Goal: Task Accomplishment & Management: Manage account settings

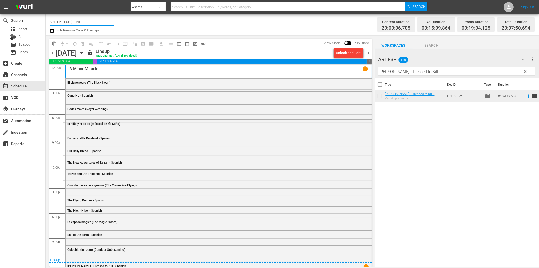
drag, startPoint x: 83, startPoint y: 20, endPoint x: 116, endPoint y: 20, distance: 32.9
click at [116, 20] on div "Channel Title ARTFLIX - ESP (1249) Bulk Remove Gaps & Overlaps" at bounding box center [182, 24] width 265 height 18
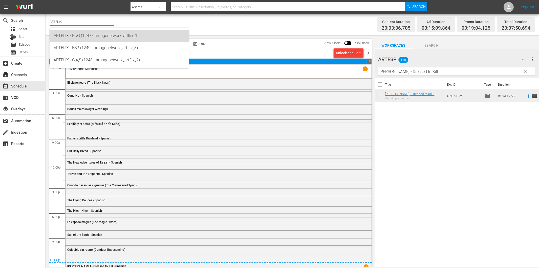
click at [102, 37] on div "ARTFLIX - ENG (1247 - amogonetworx_artflix_1)" at bounding box center [119, 36] width 131 height 12
type input "ARTFLIX - ENG (1247 - amogonetworx_artflix_1)"
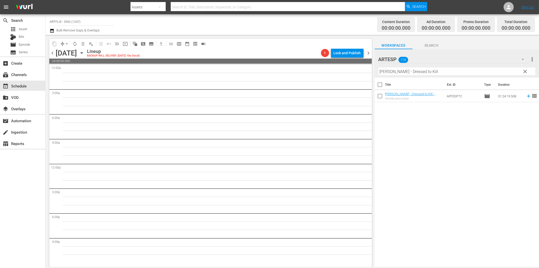
click at [85, 53] on icon "button" at bounding box center [82, 53] width 6 height 6
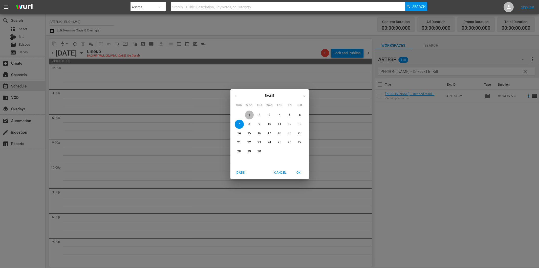
click at [249, 116] on p "1" at bounding box center [250, 115] width 2 height 4
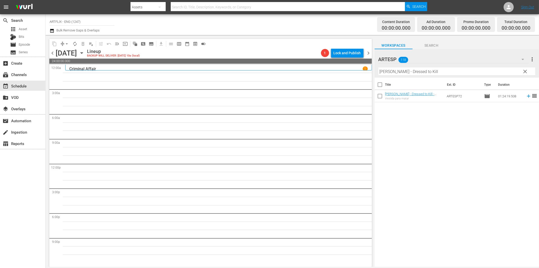
click at [525, 68] on span "clear" at bounding box center [526, 71] width 6 height 6
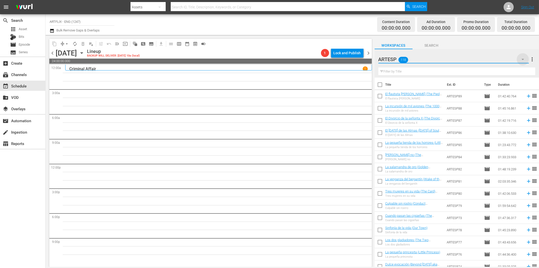
click at [523, 59] on icon "button" at bounding box center [523, 59] width 3 height 1
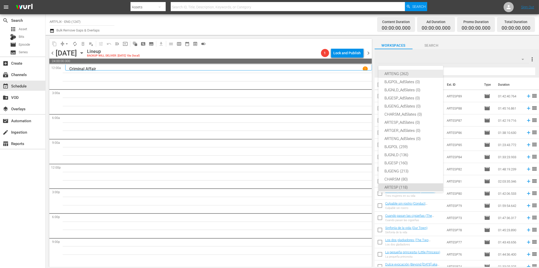
click at [400, 73] on div "ARTENG (262)" at bounding box center [411, 74] width 53 height 8
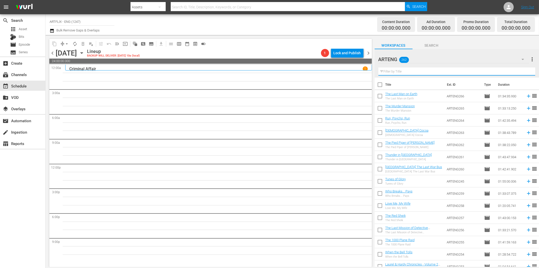
click at [411, 73] on input "text" at bounding box center [457, 71] width 157 height 8
paste input "Caught in the Act"
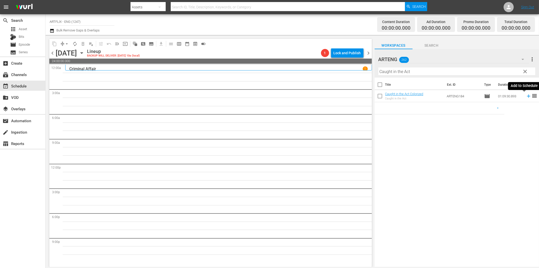
click at [526, 97] on icon at bounding box center [529, 96] width 6 height 6
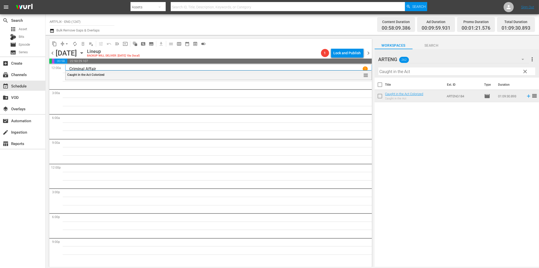
click at [427, 72] on input "Caught in the Act" at bounding box center [457, 71] width 157 height 8
paste input "Jungle Book"
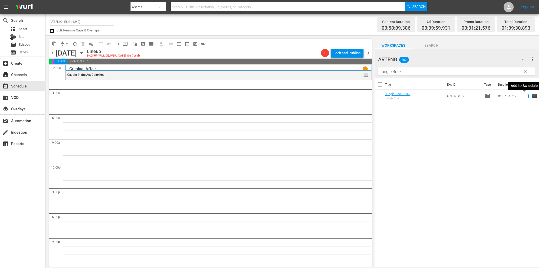
click at [526, 95] on icon at bounding box center [529, 96] width 6 height 6
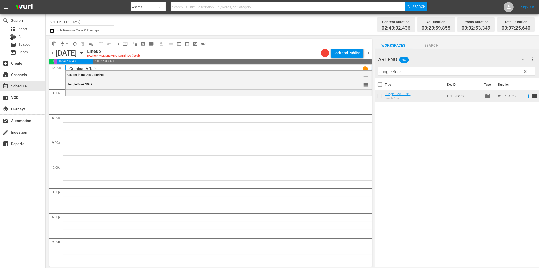
click at [417, 70] on input "Jungle Book" at bounding box center [457, 71] width 157 height 8
paste input "Climbing High"
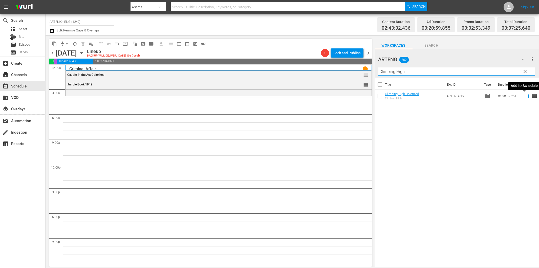
click at [526, 95] on icon at bounding box center [529, 96] width 6 height 6
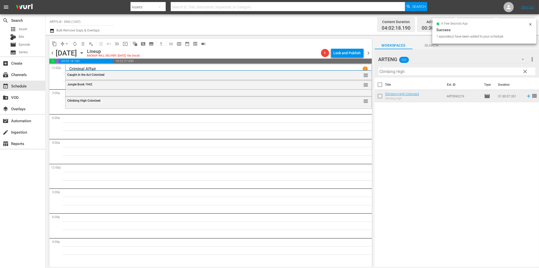
click at [413, 70] on input "Climbing High" at bounding box center [457, 71] width 157 height 8
paste input "[PERSON_NAME] for Sound"
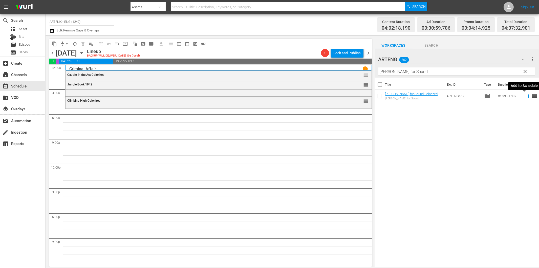
click at [526, 95] on icon at bounding box center [529, 96] width 6 height 6
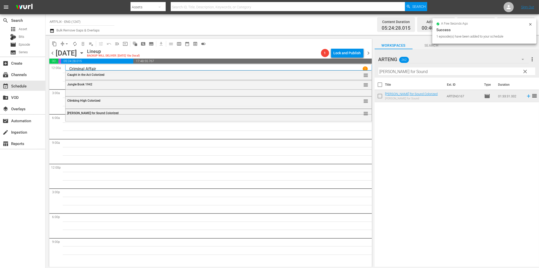
click at [390, 71] on input "[PERSON_NAME] for Sound" at bounding box center [457, 71] width 157 height 8
paste input "The [GEOGRAPHIC_DATA]"
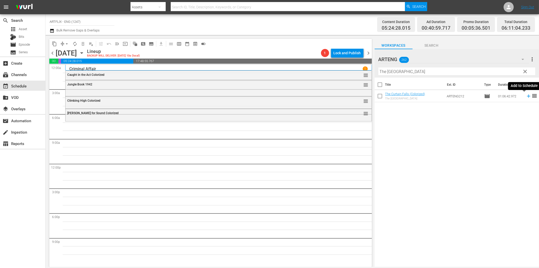
click at [527, 96] on icon at bounding box center [528, 95] width 3 height 3
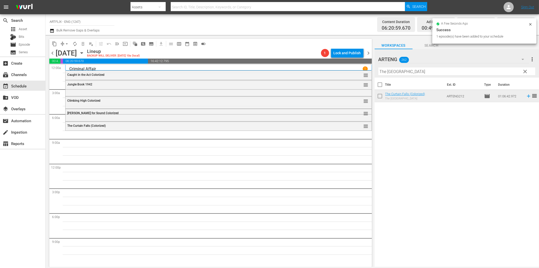
click at [448, 72] on input "The [GEOGRAPHIC_DATA]" at bounding box center [457, 71] width 157 height 8
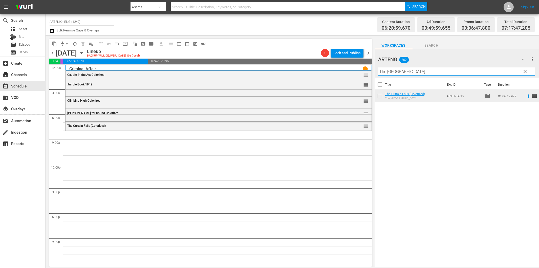
paste input "Butley"
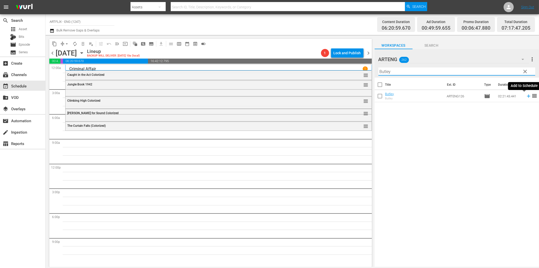
click at [526, 97] on icon at bounding box center [529, 96] width 6 height 6
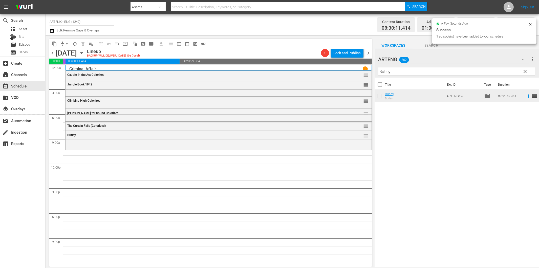
click at [390, 69] on input "Butley" at bounding box center [457, 71] width 157 height 8
paste input "My Mom's a Werewolf"
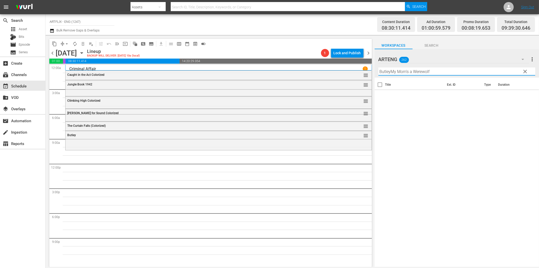
paste input "text"
click at [527, 96] on icon at bounding box center [528, 95] width 3 height 3
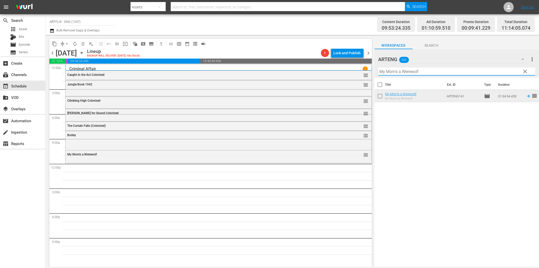
click at [386, 73] on input "My Mom's a Werewolf" at bounding box center [457, 71] width 157 height 8
paste input "Captain [PERSON_NAME]"
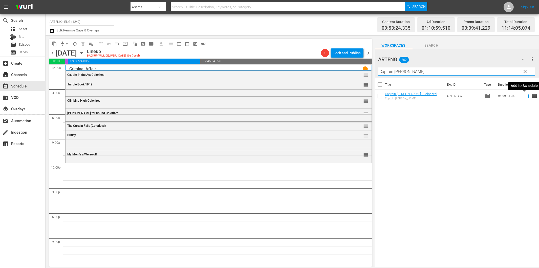
click at [526, 96] on icon at bounding box center [529, 96] width 6 height 6
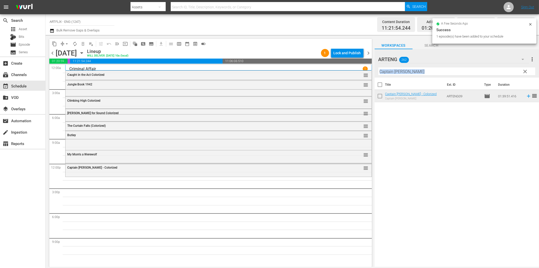
click at [402, 75] on div "Filter by Title Captain [PERSON_NAME]" at bounding box center [457, 71] width 157 height 12
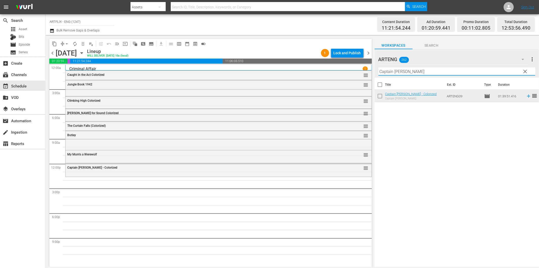
click at [401, 74] on input "Captain [PERSON_NAME]" at bounding box center [457, 71] width 157 height 8
paste input "Our Town"
click at [526, 95] on icon at bounding box center [529, 96] width 6 height 6
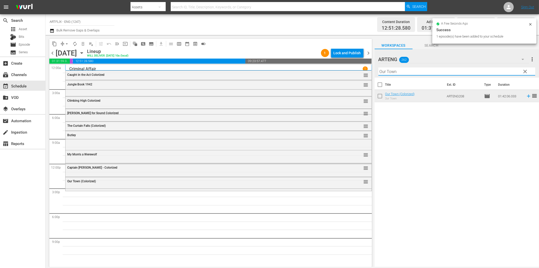
click at [419, 71] on input "Our Town" at bounding box center [457, 71] width 157 height 8
paste input "Letter of Introductio"
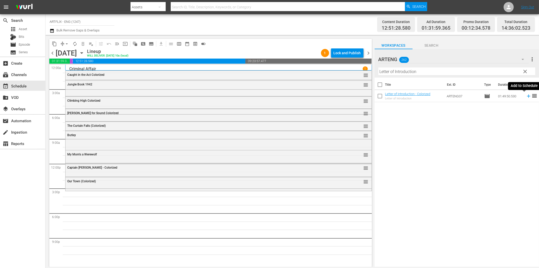
click at [526, 97] on icon at bounding box center [529, 96] width 6 height 6
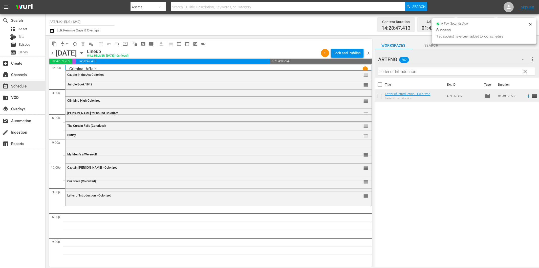
click at [417, 72] on input "Letter of Introduction" at bounding box center [457, 71] width 157 height 8
paste input "Outpost in [GEOGRAPHIC_DATA]"
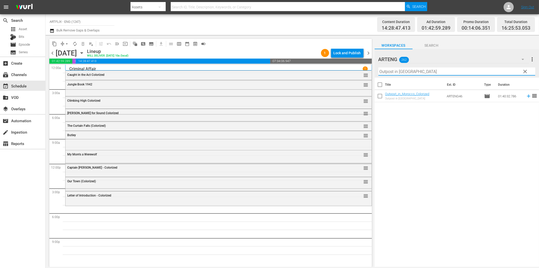
drag, startPoint x: 525, startPoint y: 96, endPoint x: 512, endPoint y: 96, distance: 12.4
click at [527, 96] on icon at bounding box center [528, 95] width 3 height 3
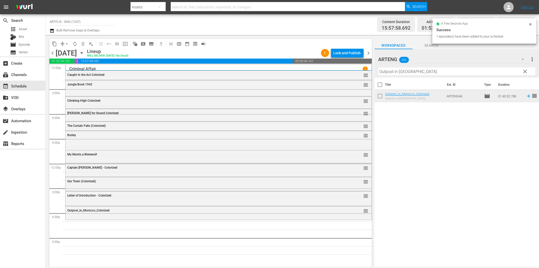
click at [391, 69] on input "Outpost in [GEOGRAPHIC_DATA]" at bounding box center [457, 71] width 157 height 8
paste input "Calling [PERSON_NAME]"
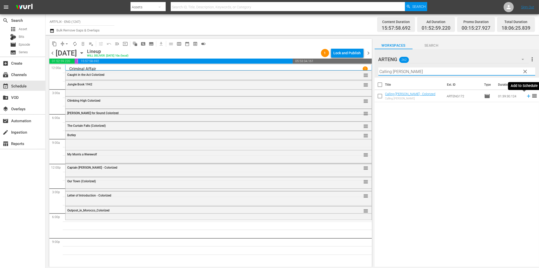
click at [527, 97] on icon at bounding box center [529, 96] width 6 height 6
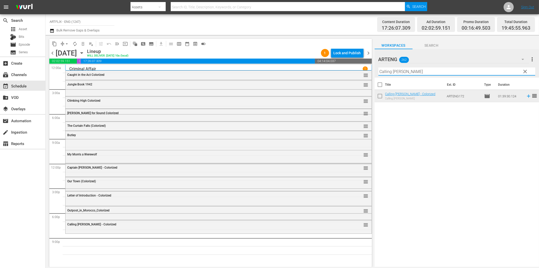
click at [423, 71] on input "Calling [PERSON_NAME]" at bounding box center [457, 71] width 157 height 8
paste input "The Bigamist"
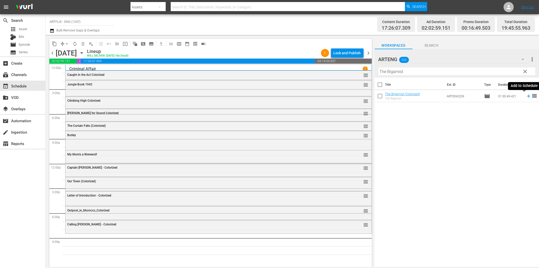
click at [527, 96] on icon at bounding box center [528, 95] width 3 height 3
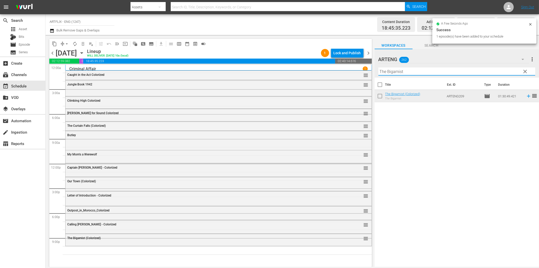
click at [415, 71] on input "The Bigamist" at bounding box center [457, 71] width 157 height 8
paste input "Smash-Up - The Story of a Woman"
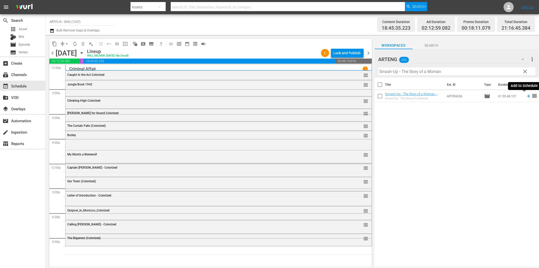
click at [526, 97] on icon at bounding box center [529, 96] width 6 height 6
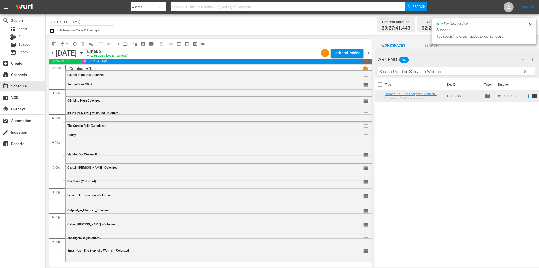
click at [434, 73] on input "Smash-Up - The Story of a Woman" at bounding box center [457, 71] width 157 height 8
paste input "The Ghost Galleo"
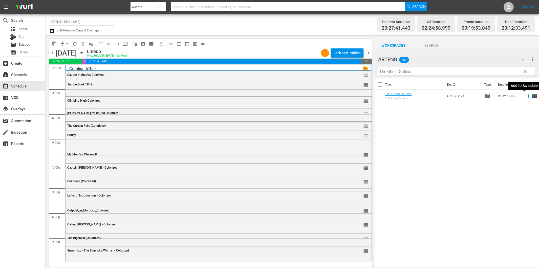
click at [526, 97] on icon at bounding box center [529, 96] width 6 height 6
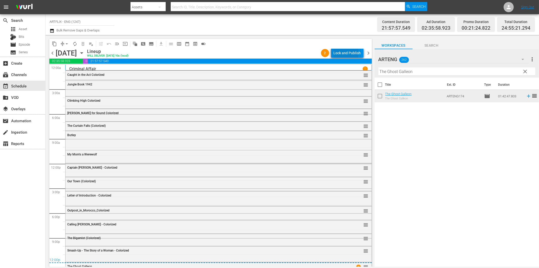
click at [337, 53] on div "Lock and Publish" at bounding box center [347, 52] width 27 height 9
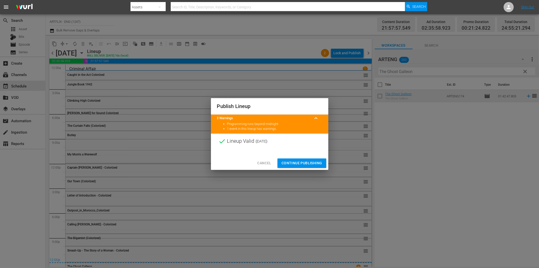
click at [302, 160] on span "Continue Publishing" at bounding box center [302, 163] width 41 height 6
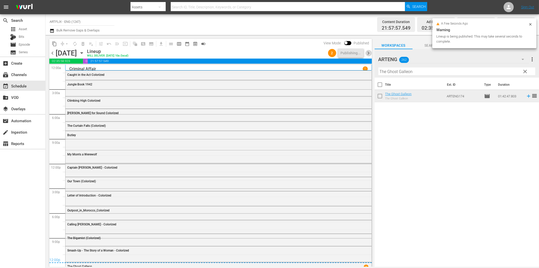
click at [369, 53] on span "chevron_right" at bounding box center [369, 53] width 6 height 6
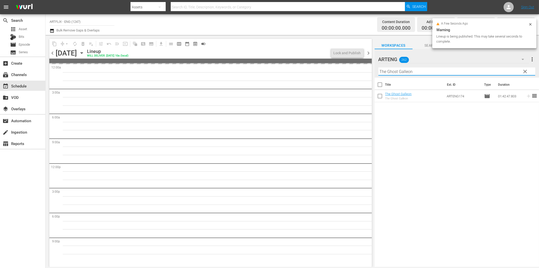
click at [412, 70] on input "The Ghost Galleon" at bounding box center [457, 71] width 157 height 8
paste input "Pirate of the Black Hawk"
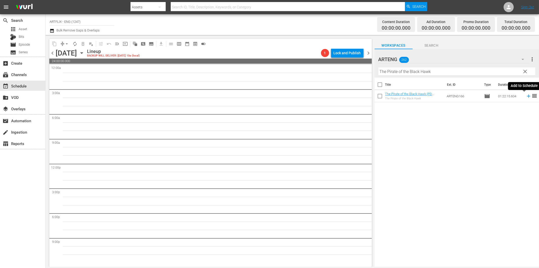
click at [526, 95] on icon at bounding box center [529, 96] width 6 height 6
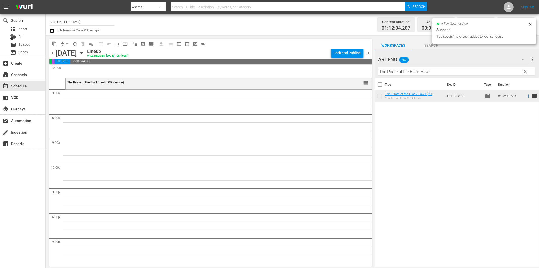
click at [400, 68] on input "The Pirate of the Black Hawk" at bounding box center [457, 71] width 157 height 8
paste input "Who Breaks... Pays"
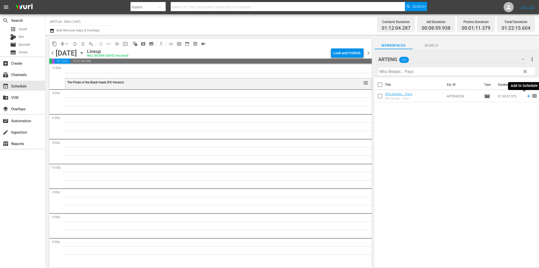
drag, startPoint x: 524, startPoint y: 95, endPoint x: 518, endPoint y: 98, distance: 6.0
click at [526, 95] on icon at bounding box center [529, 96] width 6 height 6
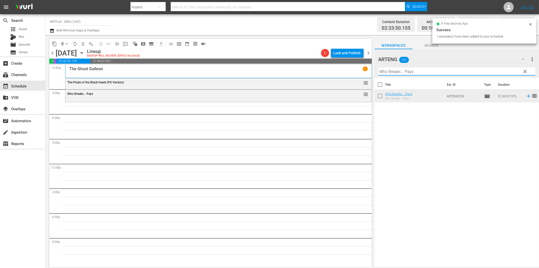
click at [419, 71] on input "Who Breaks... Pays" at bounding box center [457, 71] width 157 height 8
paste input "Angel in a Taxi"
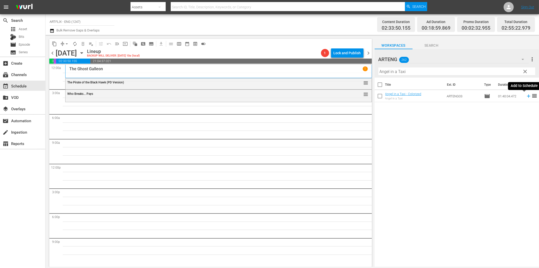
click at [526, 95] on icon at bounding box center [529, 96] width 6 height 6
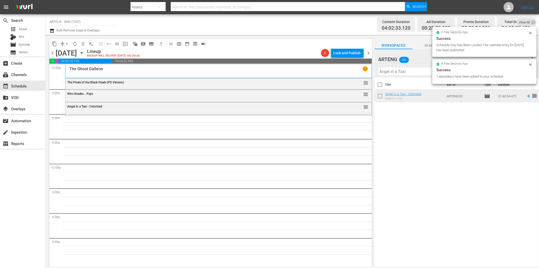
click at [418, 73] on input "Angel in a Taxi" at bounding box center [457, 71] width 157 height 8
paste input "Cheating Blondes"
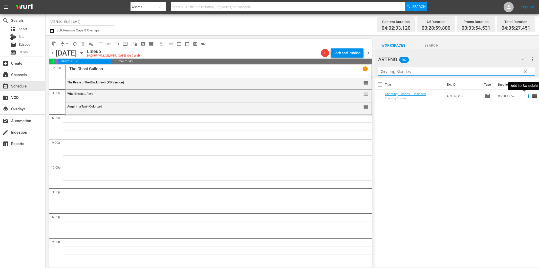
click at [526, 95] on icon at bounding box center [529, 96] width 6 height 6
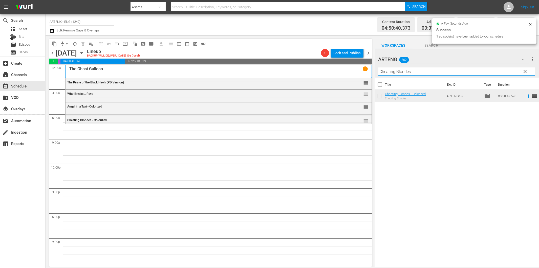
click at [423, 72] on input "Cheating Blondes" at bounding box center [457, 71] width 157 height 8
paste input "The Red House"
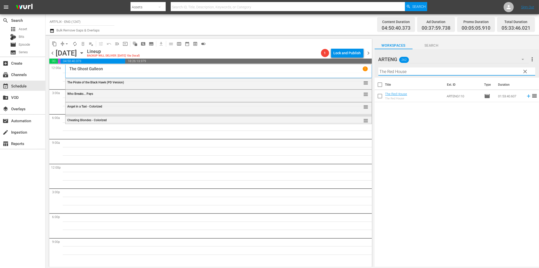
click at [526, 97] on icon at bounding box center [529, 96] width 6 height 6
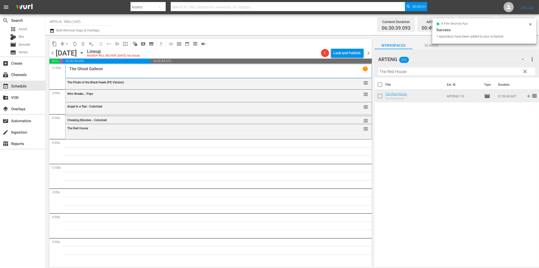
click at [409, 70] on input "The Red House" at bounding box center [457, 71] width 157 height 8
paste input "Mummy's Boys"
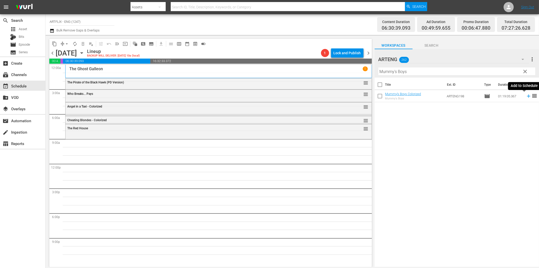
click at [526, 96] on icon at bounding box center [529, 96] width 6 height 6
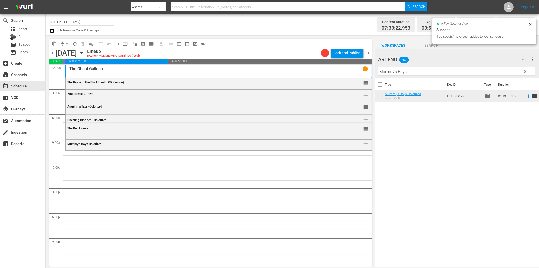
click at [470, 72] on input "Mummy's Boys" at bounding box center [457, 71] width 157 height 8
paste input "y Man [PERSON_NAME]"
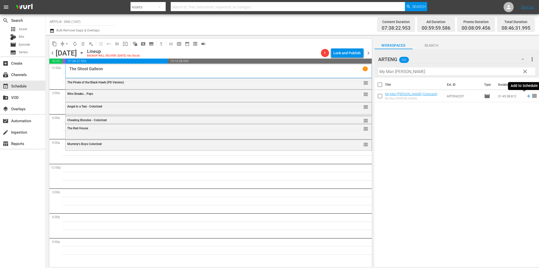
click at [526, 97] on icon at bounding box center [529, 96] width 6 height 6
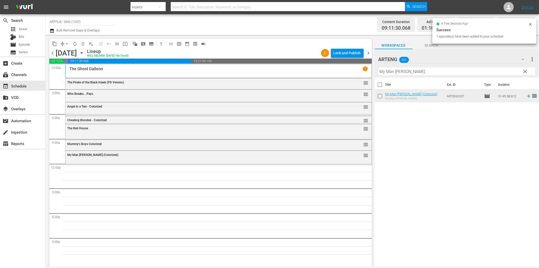
click at [398, 73] on input "My Man [PERSON_NAME]" at bounding box center [457, 71] width 157 height 8
paste input "The Camels are Coming"
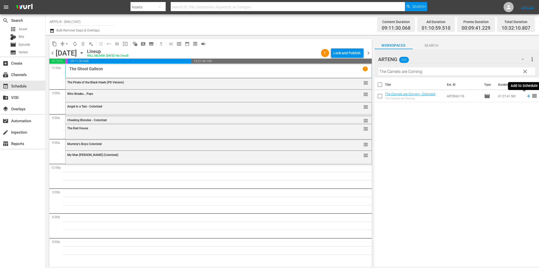
click at [526, 94] on icon at bounding box center [529, 96] width 6 height 6
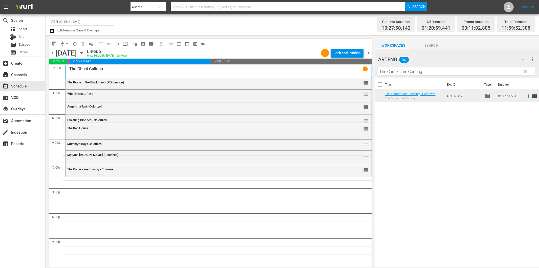
click at [445, 75] on hr at bounding box center [457, 75] width 157 height 0
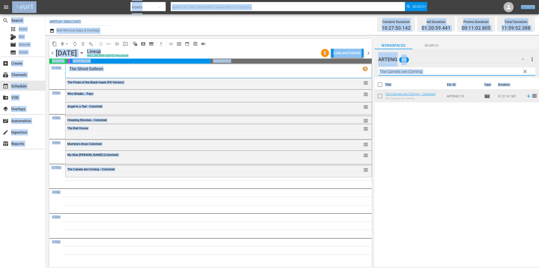
click at [446, 71] on input "The Camels are Coming" at bounding box center [457, 71] width 157 height 8
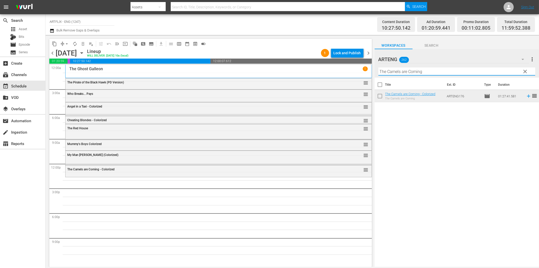
paste input "A Tattered Web"
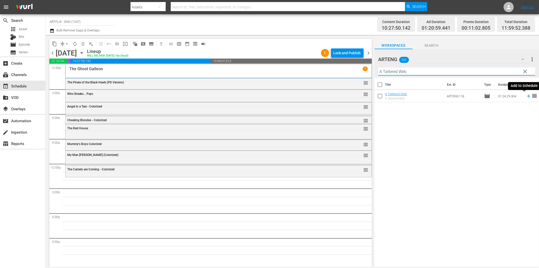
click at [526, 97] on icon at bounding box center [529, 96] width 6 height 6
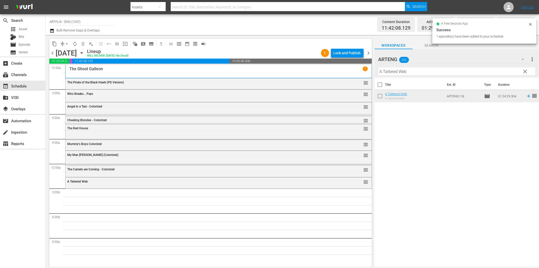
click at [421, 72] on input "A Tattered Web" at bounding box center [457, 71] width 157 height 8
paste input "[PERSON_NAME] and the Green Goddess"
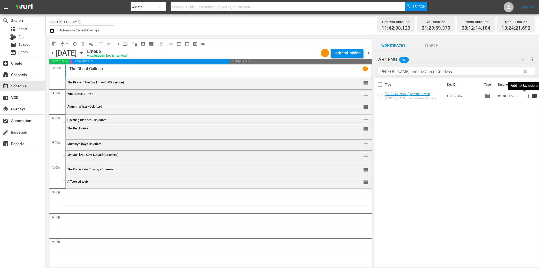
click at [526, 97] on icon at bounding box center [529, 96] width 6 height 6
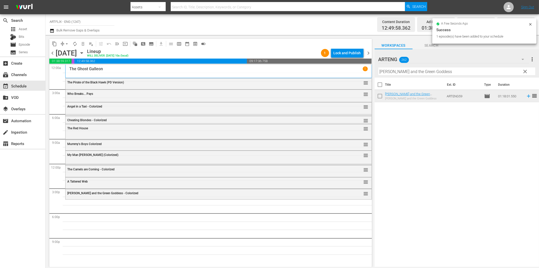
click at [394, 72] on input "[PERSON_NAME] and the Green Goddess" at bounding box center [457, 71] width 157 height 8
paste input "Little Princ"
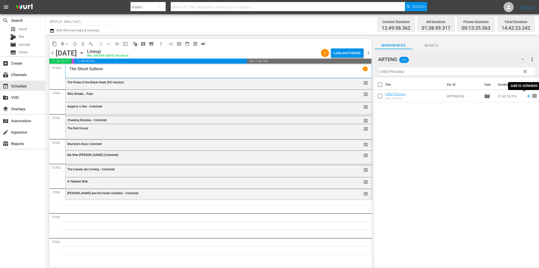
drag, startPoint x: 525, startPoint y: 96, endPoint x: 520, endPoint y: 97, distance: 4.8
click at [526, 96] on icon at bounding box center [529, 96] width 6 height 6
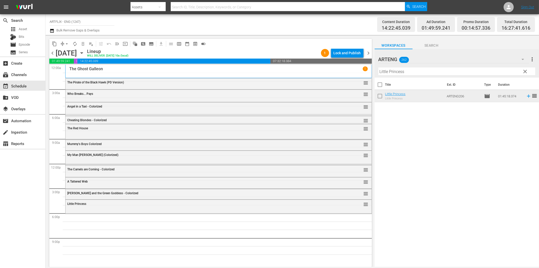
click at [432, 70] on input "Little Princess" at bounding box center [457, 71] width 157 height 8
click at [421, 69] on input "Little Princess" at bounding box center [457, 71] width 157 height 8
paste input "[PERSON_NAME] [PERSON_NAME]"
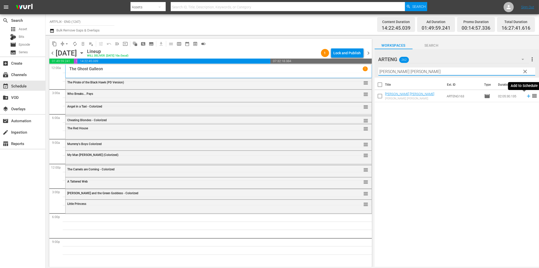
click at [526, 94] on icon at bounding box center [529, 96] width 6 height 6
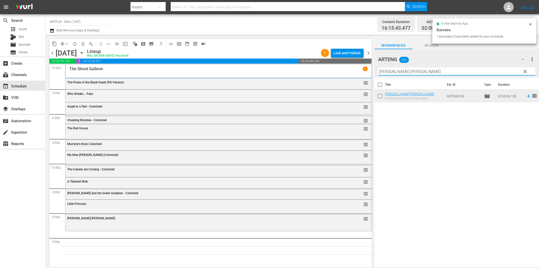
click at [389, 72] on input "[PERSON_NAME] [PERSON_NAME]" at bounding box center [457, 71] width 157 height 8
paste input "The Pride of [PERSON_NAME]"
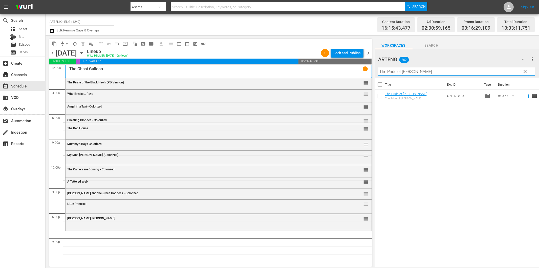
click at [526, 97] on icon at bounding box center [529, 96] width 6 height 6
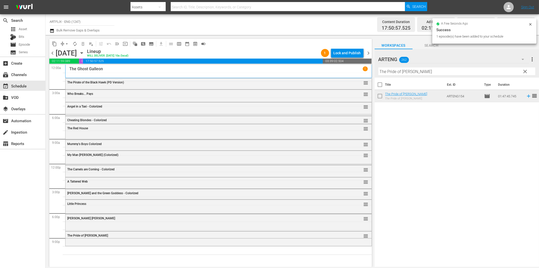
click at [386, 73] on input "The Pride of [PERSON_NAME]" at bounding box center [457, 71] width 157 height 8
paste input "[PERSON_NAME] Convict 99"
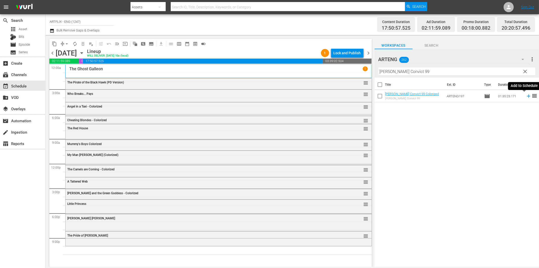
click at [526, 95] on icon at bounding box center [529, 96] width 6 height 6
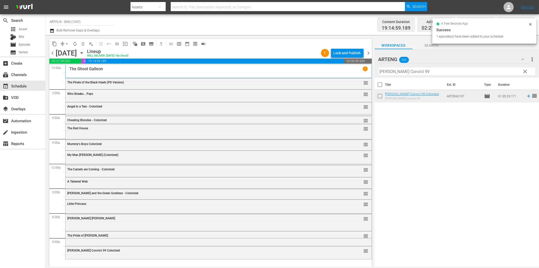
click at [390, 72] on input "[PERSON_NAME] Convict 99" at bounding box center [457, 71] width 157 height 8
paste input "Car of Dreams"
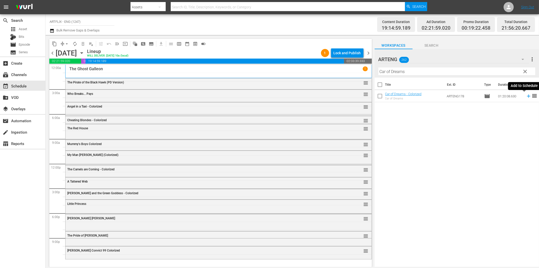
click at [527, 96] on icon at bounding box center [528, 95] width 3 height 3
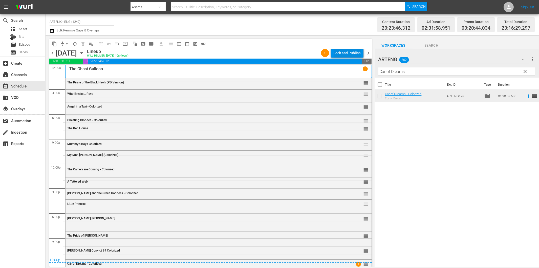
click at [345, 51] on div "Lock and Publish" at bounding box center [347, 52] width 27 height 9
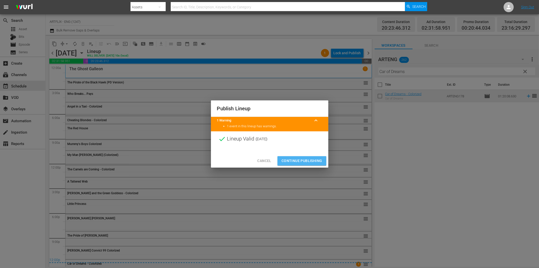
click at [303, 165] on button "Continue Publishing" at bounding box center [302, 160] width 49 height 9
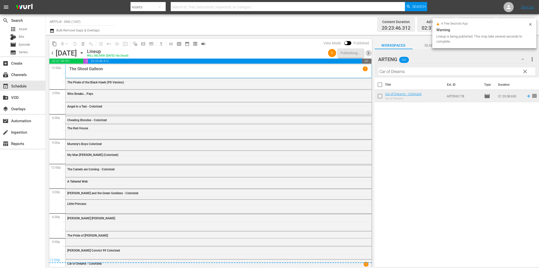
click at [368, 52] on span "chevron_right" at bounding box center [369, 53] width 6 height 6
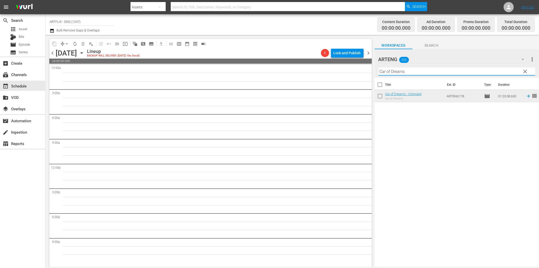
click at [414, 70] on input "Car of Dreams" at bounding box center [457, 71] width 157 height 8
paste input "Blood on the Sun"
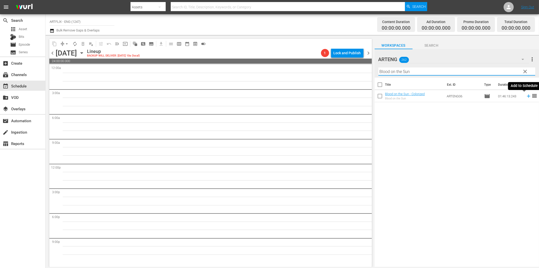
click at [526, 96] on icon at bounding box center [529, 96] width 6 height 6
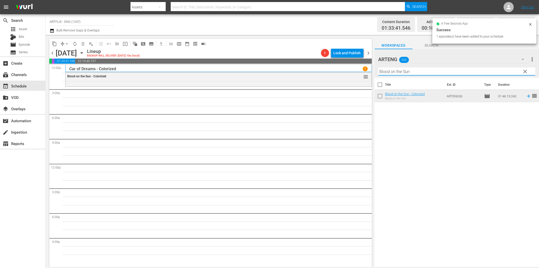
click at [397, 75] on input "Blood on the Sun" at bounding box center [457, 71] width 157 height 8
paste input "White Mane"
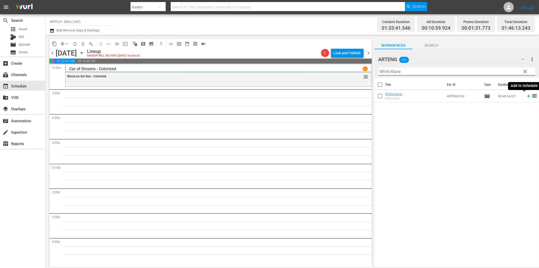
click at [526, 96] on icon at bounding box center [529, 96] width 6 height 6
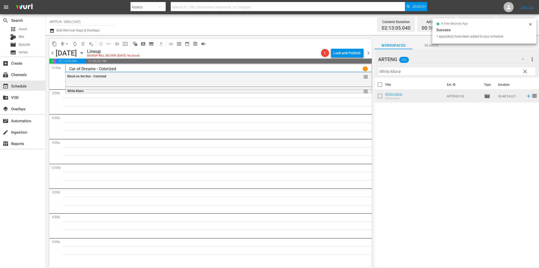
click at [435, 72] on input "White Mane" at bounding box center [457, 71] width 157 height 8
paste input "Command Performanc"
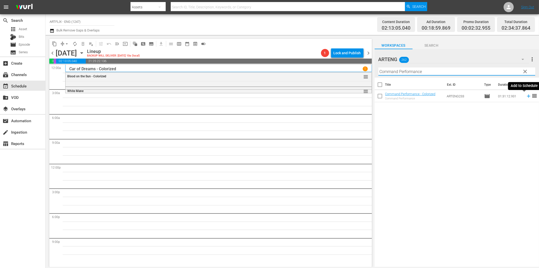
click at [526, 95] on icon at bounding box center [529, 96] width 6 height 6
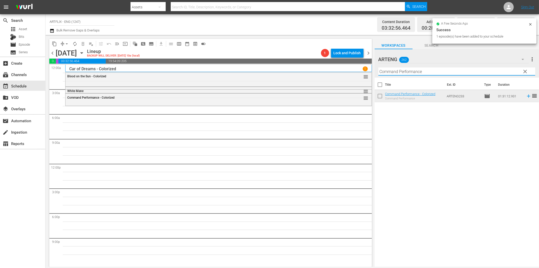
click at [448, 69] on input "Command Performance" at bounding box center [457, 71] width 157 height 8
paste input "[PERSON_NAME]"
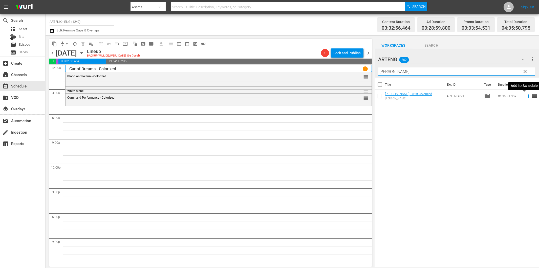
click at [526, 95] on icon at bounding box center [529, 96] width 6 height 6
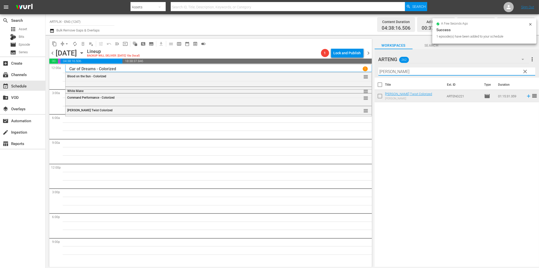
click at [398, 74] on input "[PERSON_NAME]" at bounding box center [457, 71] width 157 height 8
paste input "Guilty Conscience"
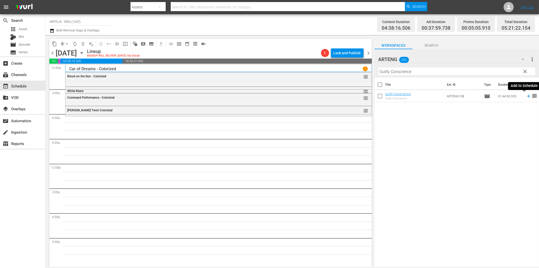
click at [526, 96] on icon at bounding box center [529, 96] width 6 height 6
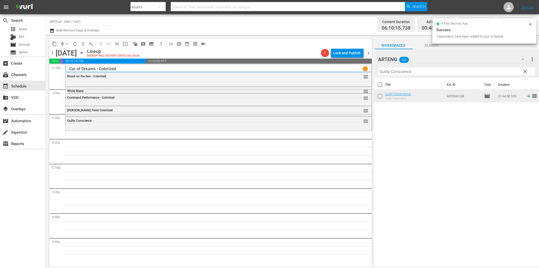
drag, startPoint x: 390, startPoint y: 71, endPoint x: 397, endPoint y: 73, distance: 7.0
click at [390, 71] on input "Guilty Conscience" at bounding box center [457, 71] width 157 height 8
paste input "[PERSON_NAME]"
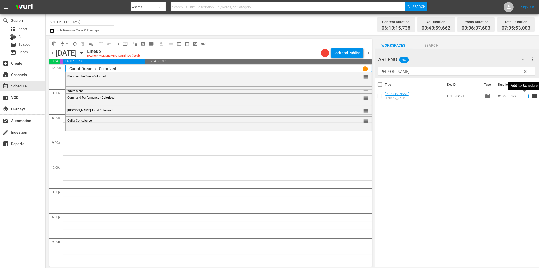
click at [527, 96] on icon at bounding box center [528, 95] width 3 height 3
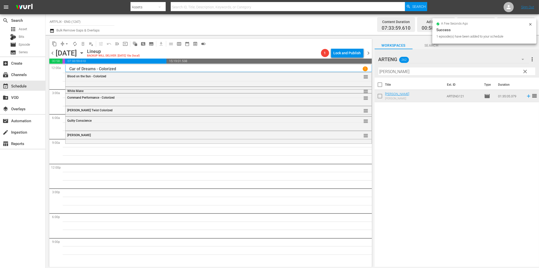
click at [397, 71] on input "[PERSON_NAME]" at bounding box center [457, 71] width 157 height 8
paste input "ride of the Monster"
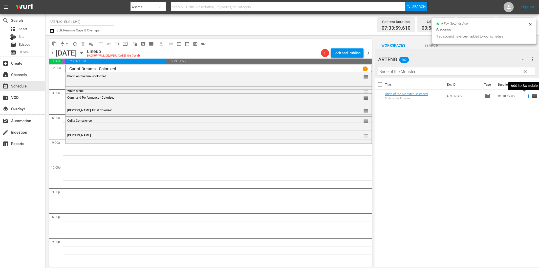
click at [526, 96] on icon at bounding box center [529, 96] width 6 height 6
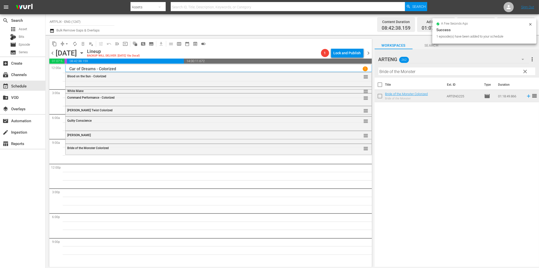
click at [431, 71] on input "Bride of the Monster" at bounding box center [457, 71] width 157 height 8
paste input "The Light at the Edge of the World"
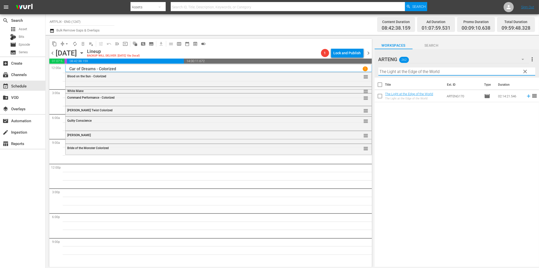
click at [526, 95] on icon at bounding box center [529, 96] width 6 height 6
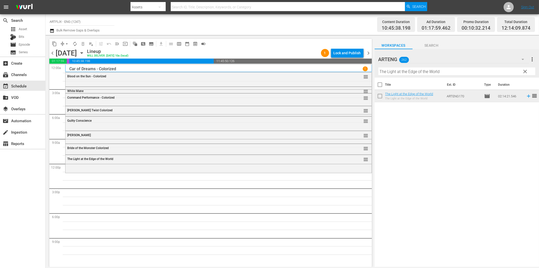
click at [406, 71] on input "The Light at the Edge of the World" at bounding box center [457, 71] width 157 height 8
paste input "Chase"
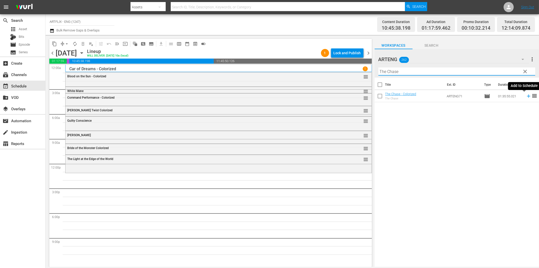
click at [526, 94] on icon at bounding box center [529, 96] width 6 height 6
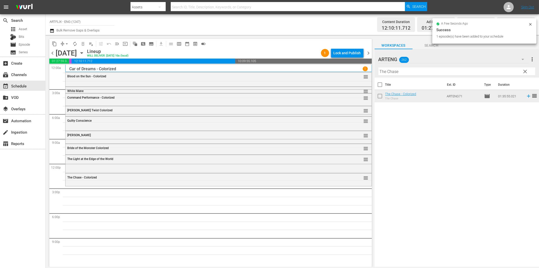
click at [422, 72] on input "The Chase" at bounding box center [457, 71] width 157 height 8
paste input "Beyond [DATE]"
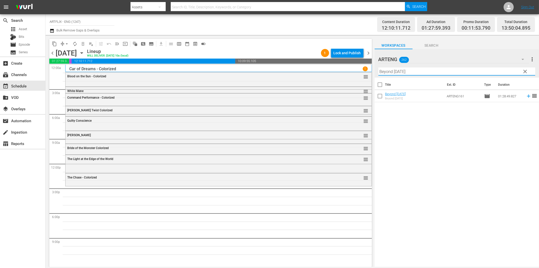
click at [526, 95] on icon at bounding box center [529, 96] width 6 height 6
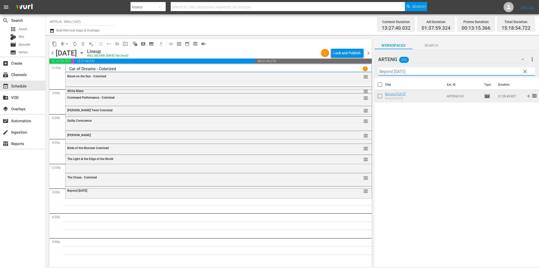
click at [421, 73] on input "Beyond [DATE]" at bounding box center [457, 71] width 157 height 8
paste input "Acapulco Gold"
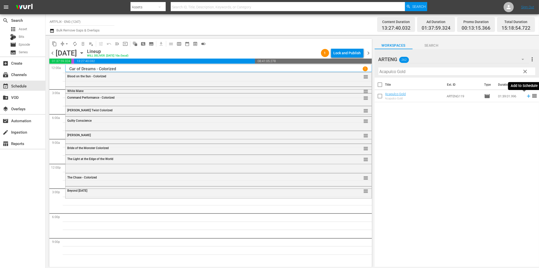
click at [526, 95] on icon at bounding box center [529, 96] width 6 height 6
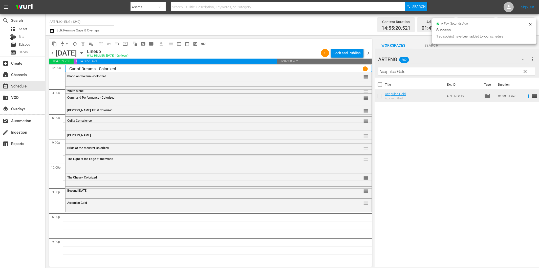
click at [431, 72] on input "Acapulco Gold" at bounding box center [457, 71] width 157 height 8
paste input "The Treasure of [GEOGRAPHIC_DATA]"
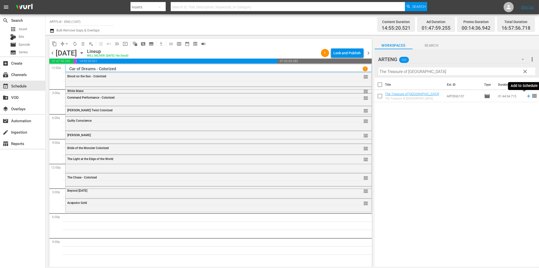
click at [526, 97] on icon at bounding box center [529, 96] width 6 height 6
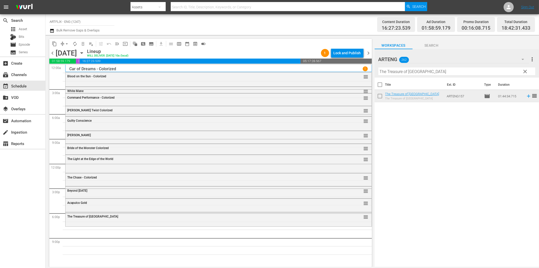
click at [408, 69] on input "The Treasure of [GEOGRAPHIC_DATA]" at bounding box center [457, 71] width 157 height 8
paste input "Highway Dragnet"
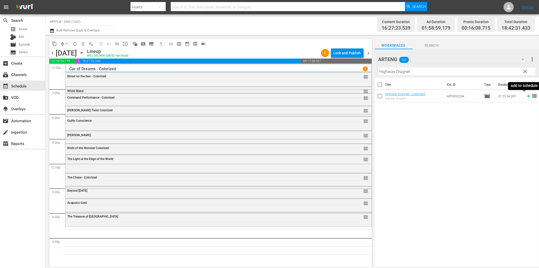
click at [527, 96] on icon at bounding box center [528, 95] width 3 height 3
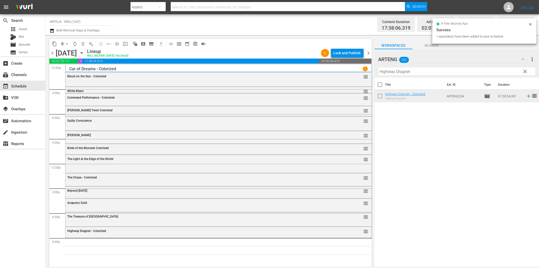
click at [398, 70] on input "Highway Dragnet" at bounding box center [457, 71] width 157 height 8
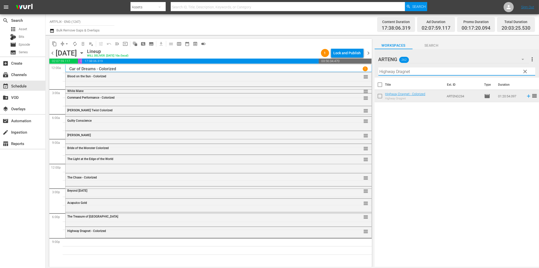
paste input "The Emperor [PERSON_NAME]"
click at [527, 96] on icon at bounding box center [528, 95] width 3 height 3
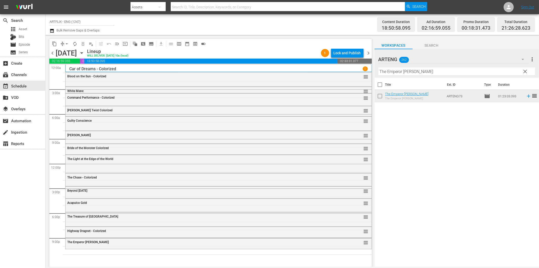
click at [412, 70] on input "The Emperor [PERSON_NAME]" at bounding box center [457, 71] width 157 height 8
paste input "Animal Kingdom"
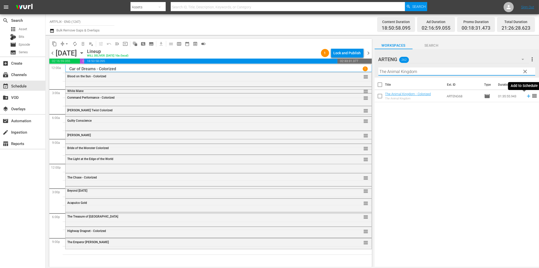
click at [526, 97] on icon at bounding box center [529, 96] width 6 height 6
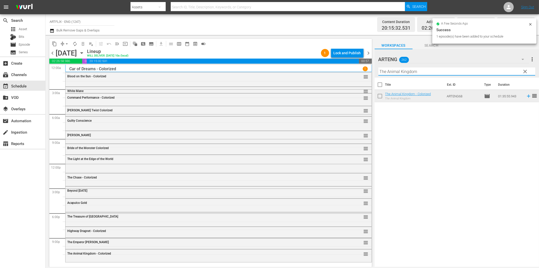
click at [443, 72] on input "The Animal Kingdom" at bounding box center [457, 71] width 157 height 8
paste input "Last Man on Earth"
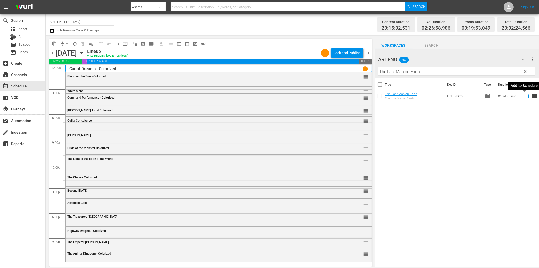
drag, startPoint x: 524, startPoint y: 97, endPoint x: 471, endPoint y: 99, distance: 52.4
click at [526, 97] on icon at bounding box center [529, 96] width 6 height 6
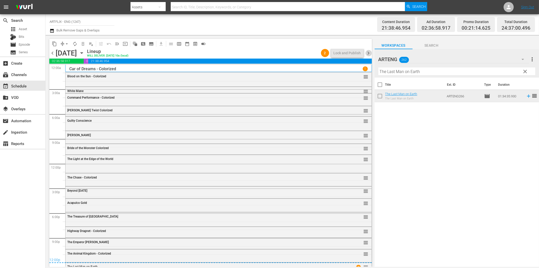
drag, startPoint x: 370, startPoint y: 52, endPoint x: 407, endPoint y: 71, distance: 41.4
click at [370, 52] on span "chevron_right" at bounding box center [369, 53] width 6 height 6
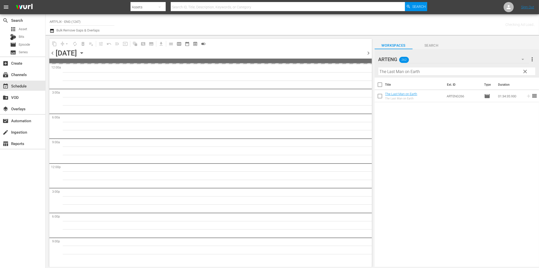
click at [408, 71] on input "The Last Man on Earth" at bounding box center [457, 71] width 157 height 8
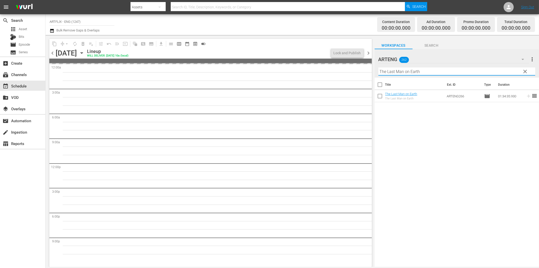
paste input "North Star"
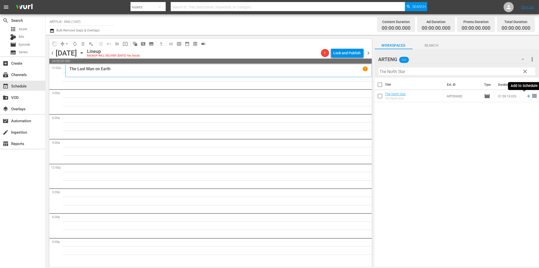
click at [527, 96] on icon at bounding box center [528, 95] width 3 height 3
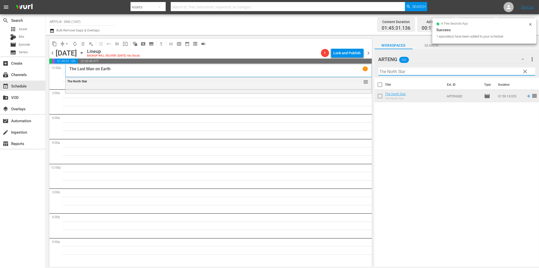
drag, startPoint x: 398, startPoint y: 72, endPoint x: 407, endPoint y: 75, distance: 9.8
click at [398, 72] on input "The North Star" at bounding box center [457, 71] width 157 height 8
paste input "Hold 'em Jail"
paste input "text"
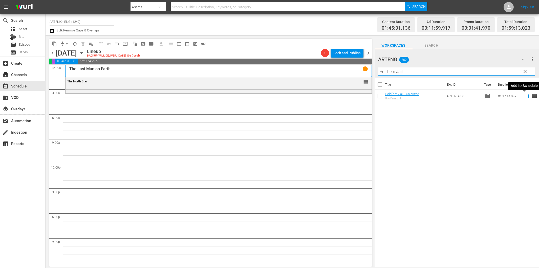
click at [526, 97] on icon at bounding box center [529, 96] width 6 height 6
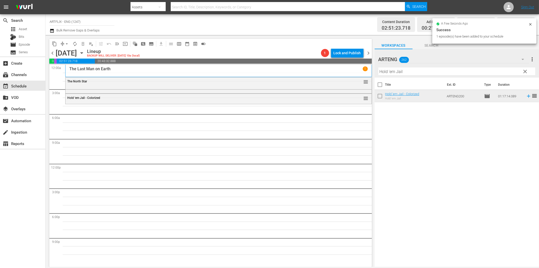
click at [395, 73] on input "Hold 'em Jail" at bounding box center [457, 71] width 157 height 8
paste input "The Hunchback of Notre Dame"
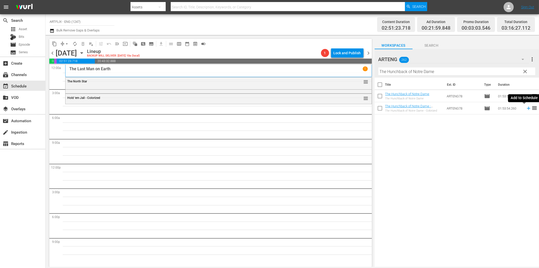
click at [527, 108] on icon at bounding box center [528, 108] width 3 height 3
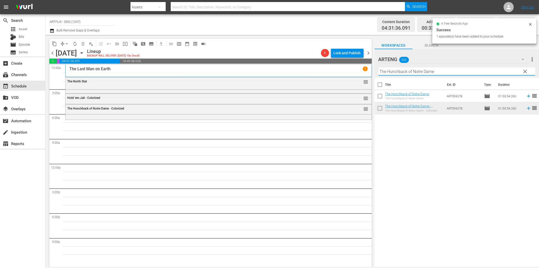
drag, startPoint x: 425, startPoint y: 70, endPoint x: 431, endPoint y: 74, distance: 7.4
click at [425, 70] on input "The Hunchback of Notre Dame" at bounding box center [457, 71] width 157 height 8
paste input "Half Shot At Sunris"
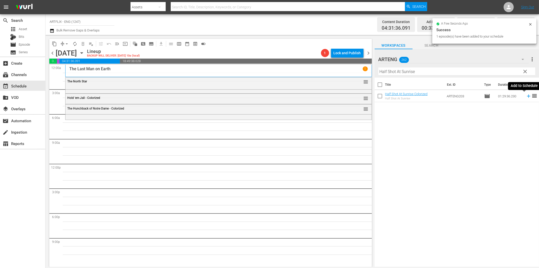
click at [526, 97] on icon at bounding box center [529, 96] width 6 height 6
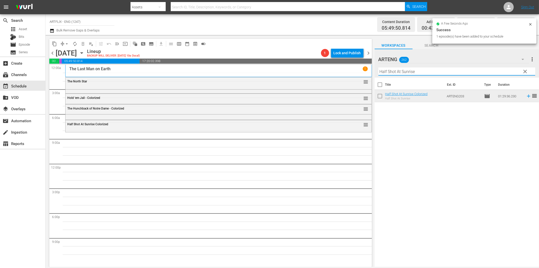
click at [414, 70] on input "Half Shot At Sunrise" at bounding box center [457, 71] width 157 height 8
paste input "The Two Gladiators"
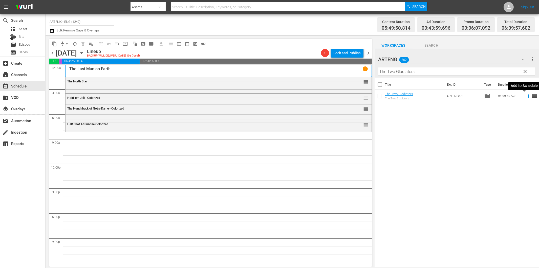
click at [526, 95] on icon at bounding box center [529, 96] width 6 height 6
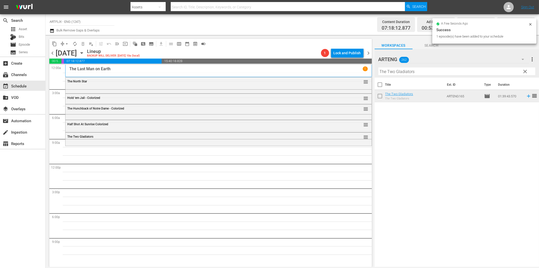
click at [414, 73] on input "The Two Gladiators" at bounding box center [457, 71] width 157 height 8
paste input "Jitterbug"
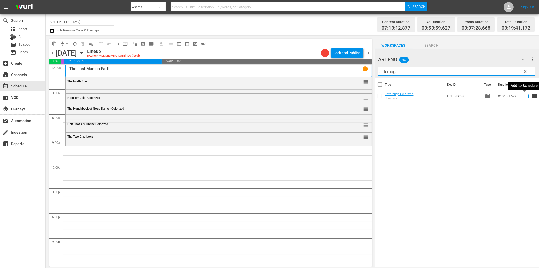
click at [526, 95] on icon at bounding box center [529, 96] width 6 height 6
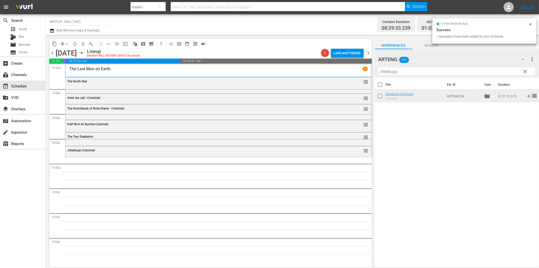
click at [436, 72] on input "Jitterbugs" at bounding box center [457, 71] width 157 height 8
paste input "The Cranes Are Flying"
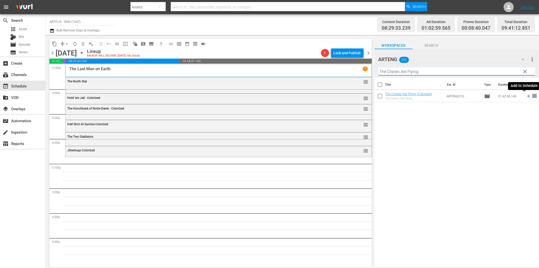
click at [526, 95] on icon at bounding box center [529, 96] width 6 height 6
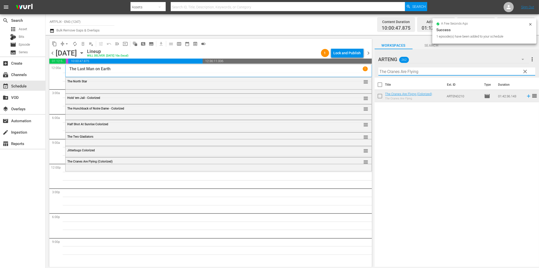
click at [402, 71] on input "The Cranes Are Flying" at bounding box center [457, 71] width 157 height 8
paste input "Town Went Wild"
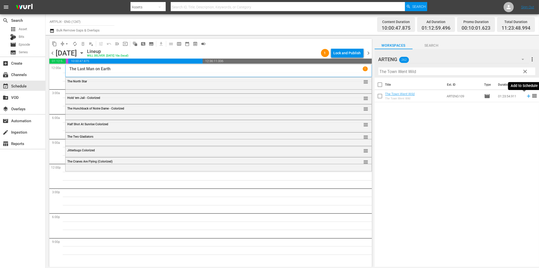
click at [526, 95] on icon at bounding box center [529, 96] width 6 height 6
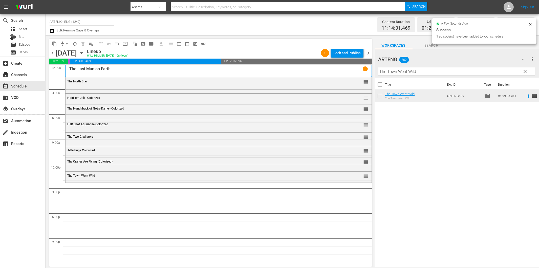
click at [407, 72] on input "The Town Went Wild" at bounding box center [457, 71] width 157 height 8
paste input "A Boy and His Dog"
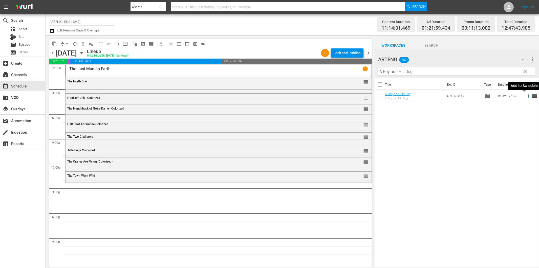
click at [527, 96] on icon at bounding box center [528, 95] width 3 height 3
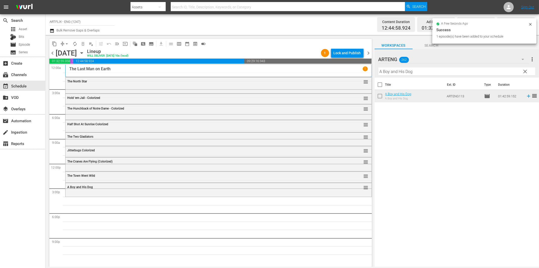
click at [439, 74] on input "A Boy and His Dog" at bounding box center [457, 71] width 157 height 8
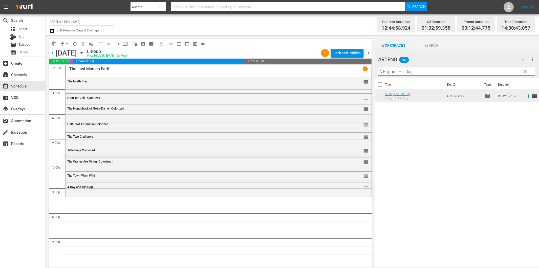
paste input "The Way Ahead"
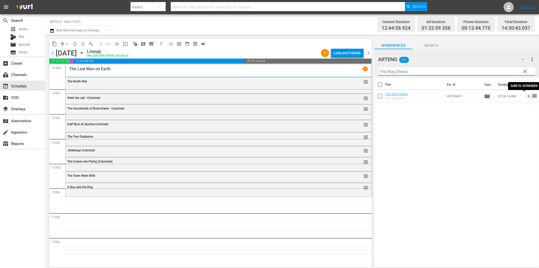
click at [526, 97] on icon at bounding box center [529, 96] width 6 height 6
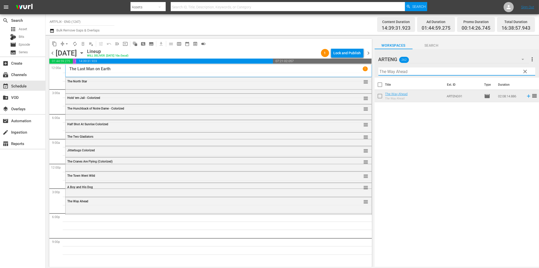
click at [424, 70] on input "The Way Ahead" at bounding box center [457, 71] width 157 height 8
paste input "My Favorite Brunette"
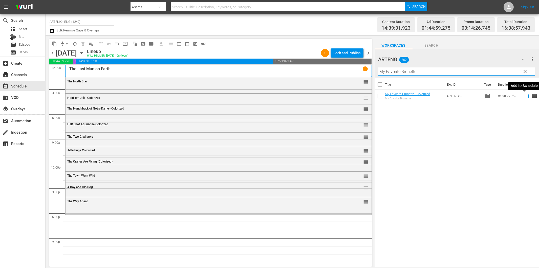
click at [526, 97] on icon at bounding box center [529, 96] width 6 height 6
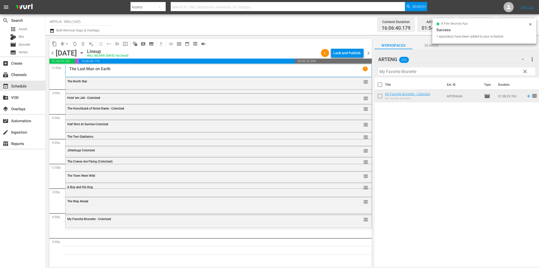
drag, startPoint x: 478, startPoint y: 71, endPoint x: 481, endPoint y: 74, distance: 3.7
click at [479, 71] on input "My Favorite Brunette" at bounding box center [457, 71] width 157 height 8
paste input "Child Brid"
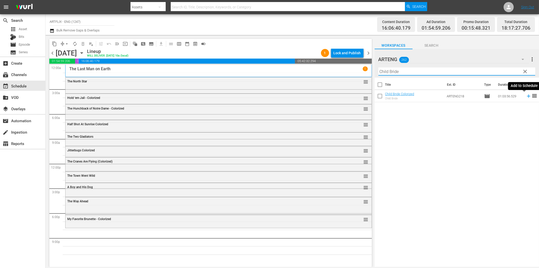
click at [526, 94] on icon at bounding box center [529, 96] width 6 height 6
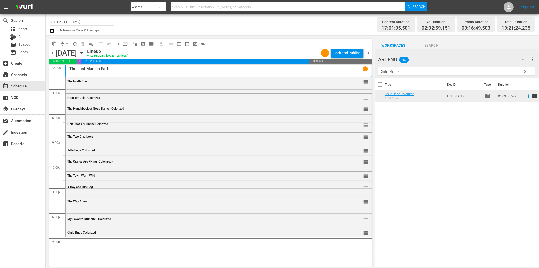
click at [446, 68] on input "Child Bride" at bounding box center [457, 71] width 157 height 8
paste input "[PERSON_NAME] - Dressed to Kill"
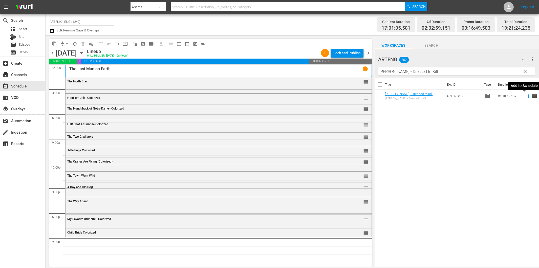
drag, startPoint x: 525, startPoint y: 97, endPoint x: 485, endPoint y: 109, distance: 42.5
click at [526, 97] on icon at bounding box center [529, 96] width 6 height 6
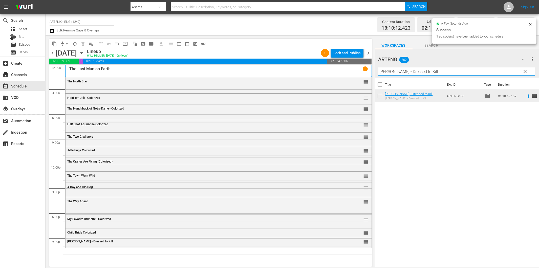
click at [391, 72] on input "[PERSON_NAME] - Dressed to Kill" at bounding box center [457, 71] width 157 height 8
paste input "Piranha"
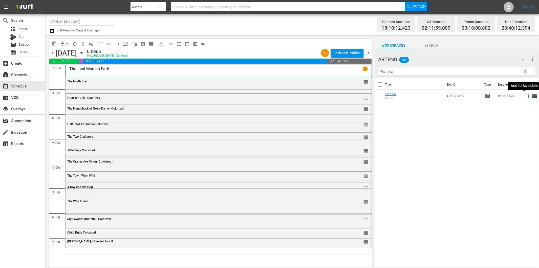
click at [526, 95] on icon at bounding box center [529, 96] width 6 height 6
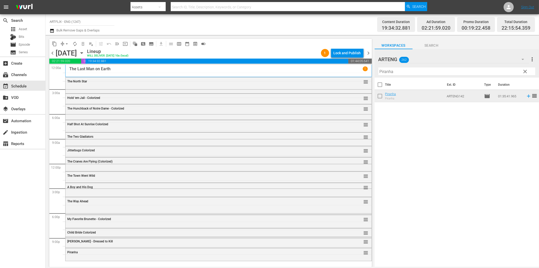
click at [404, 73] on input "Piranha" at bounding box center [457, 71] width 157 height 8
paste input "Convoy"
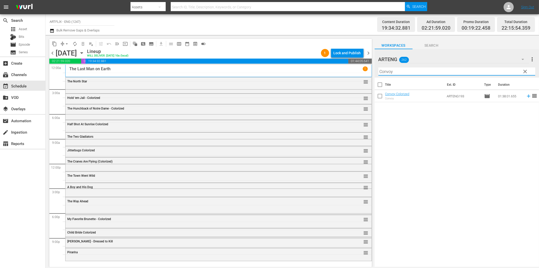
click at [526, 96] on icon at bounding box center [529, 96] width 6 height 6
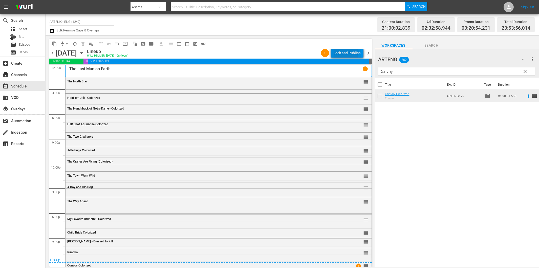
click at [345, 53] on div "Lock and Publish" at bounding box center [347, 52] width 27 height 9
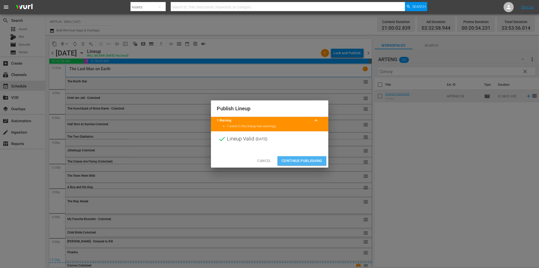
click at [290, 160] on span "Continue Publishing" at bounding box center [302, 160] width 41 height 6
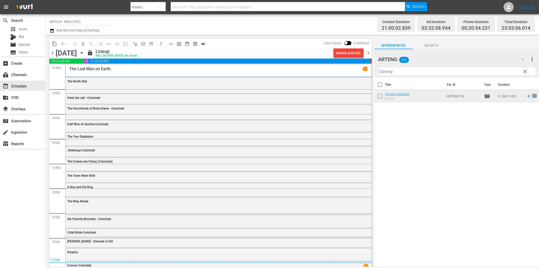
click at [367, 51] on span "chevron_right" at bounding box center [369, 53] width 6 height 6
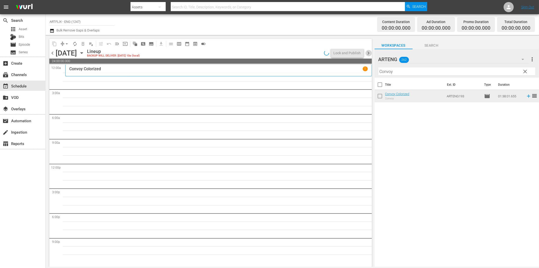
click at [369, 53] on span "chevron_right" at bounding box center [369, 53] width 6 height 6
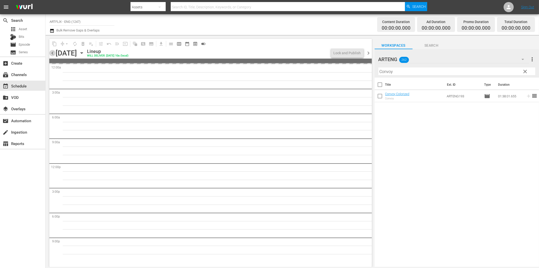
click at [52, 53] on span "chevron_left" at bounding box center [52, 53] width 6 height 6
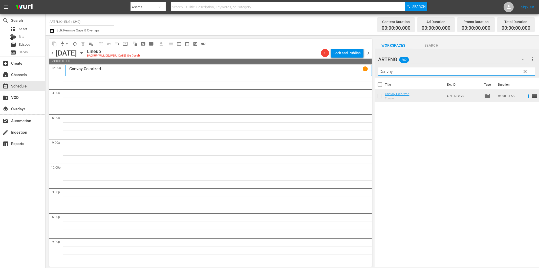
click at [395, 71] on input "Convoy" at bounding box center [457, 71] width 157 height 8
paste input "lub Paradise"
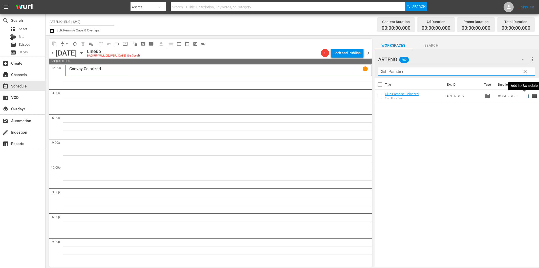
click at [527, 96] on icon at bounding box center [528, 95] width 3 height 3
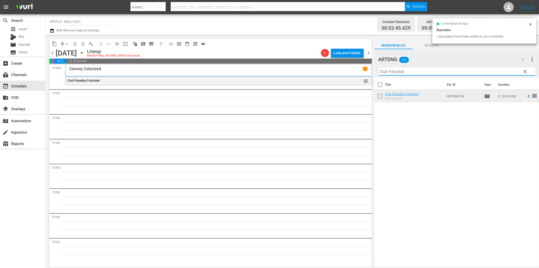
click at [405, 71] on input "Club Paradise" at bounding box center [457, 71] width 157 height 8
paste input "[PERSON_NAME] Streets"
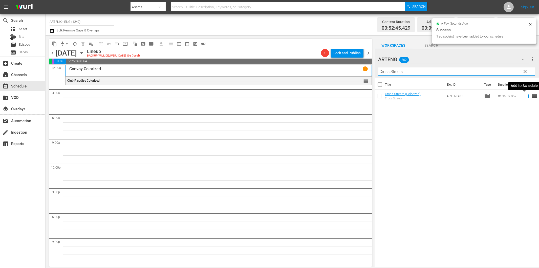
drag, startPoint x: 525, startPoint y: 95, endPoint x: 522, endPoint y: 96, distance: 3.2
click at [526, 95] on icon at bounding box center [529, 96] width 6 height 6
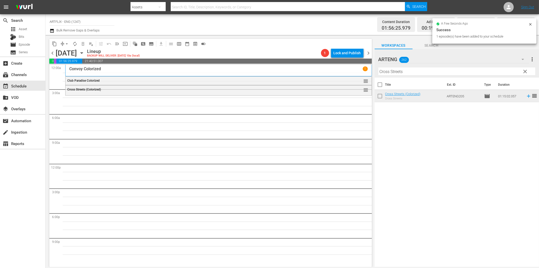
click at [434, 71] on input "Cross Streets" at bounding box center [457, 71] width 157 height 8
paste input "The Hitch-Hiker"
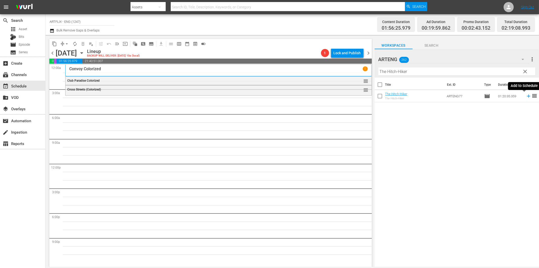
click at [526, 94] on icon at bounding box center [529, 96] width 6 height 6
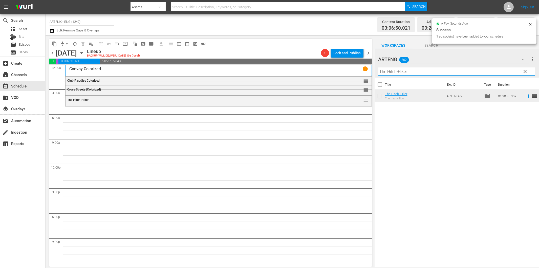
click at [401, 72] on input "The Hitch-Hiker" at bounding box center [457, 71] width 157 height 8
paste input "Behind Office Doors"
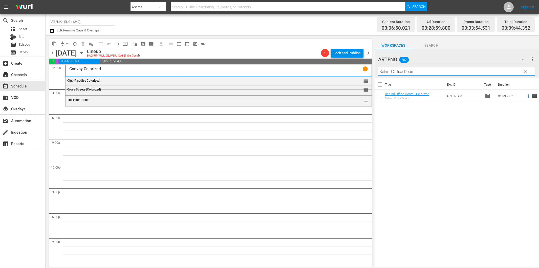
click at [527, 97] on icon at bounding box center [528, 95] width 3 height 3
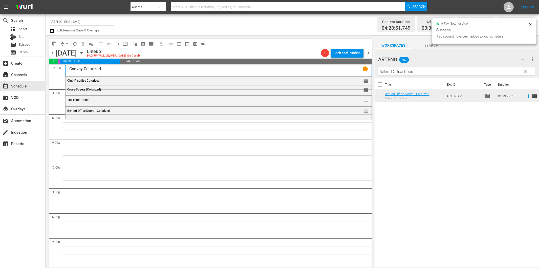
click at [419, 71] on input "Behind Office Doors" at bounding box center [457, 71] width 157 height 8
paste input "Manao"
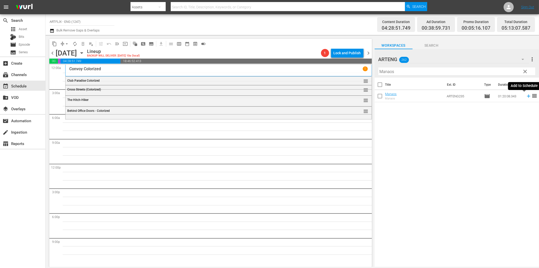
click at [526, 97] on icon at bounding box center [529, 96] width 6 height 6
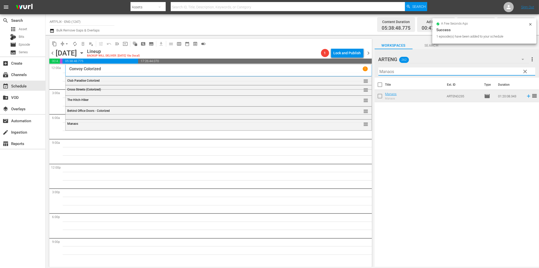
click at [398, 69] on input "Manaos" at bounding box center [457, 71] width 157 height 8
paste input "Cottage to let"
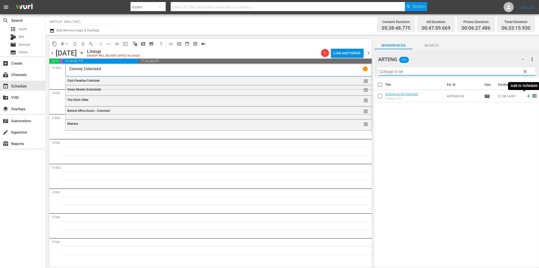
click at [526, 97] on icon at bounding box center [529, 96] width 6 height 6
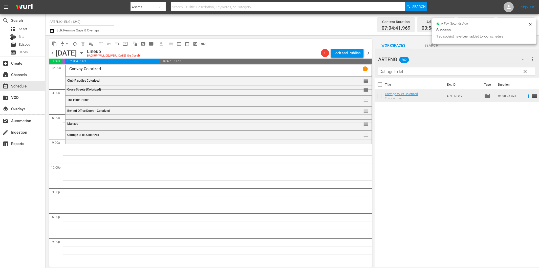
click at [404, 72] on input "Cottage to let" at bounding box center [457, 71] width 157 height 8
paste input "The Front Page"
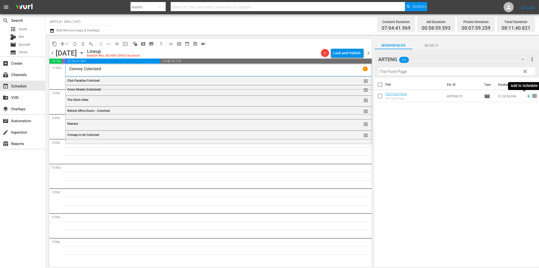
click at [526, 96] on icon at bounding box center [529, 96] width 6 height 6
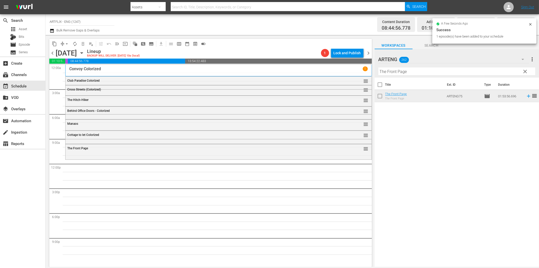
click at [421, 70] on input "The Front Page" at bounding box center [457, 71] width 157 height 8
paste input "Sin of [PERSON_NAME]"
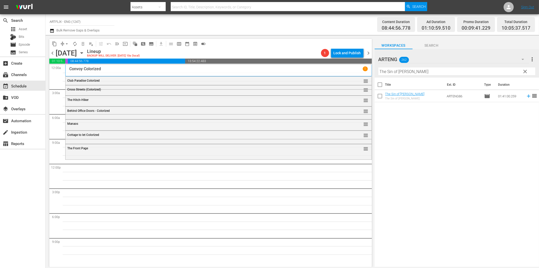
click at [532, 96] on span "reorder" at bounding box center [535, 96] width 6 height 6
click at [527, 96] on icon at bounding box center [528, 95] width 3 height 3
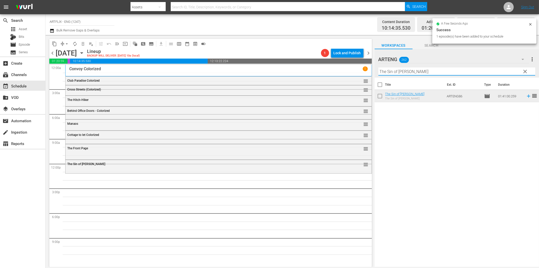
drag, startPoint x: 397, startPoint y: 72, endPoint x: 405, endPoint y: 75, distance: 7.9
click at [397, 72] on input "The Sin of [PERSON_NAME]" at bounding box center [457, 71] width 157 height 8
paste input "When the Bell Tolls"
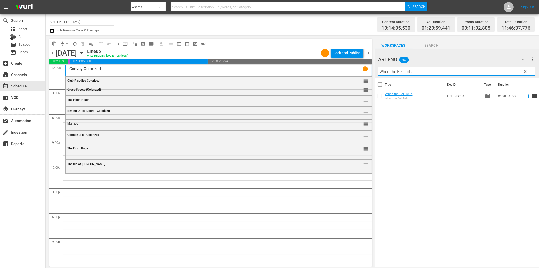
click at [526, 97] on icon at bounding box center [529, 96] width 6 height 6
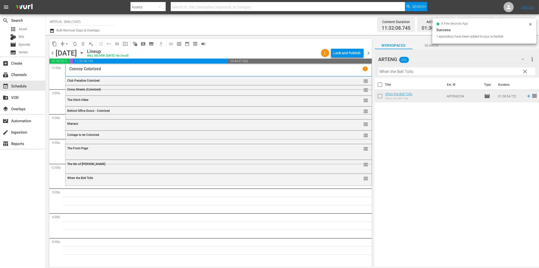
click at [420, 72] on input "When the Bell Tolls" at bounding box center [457, 71] width 157 height 8
paste input "Love Laughs at [PERSON_NAME]"
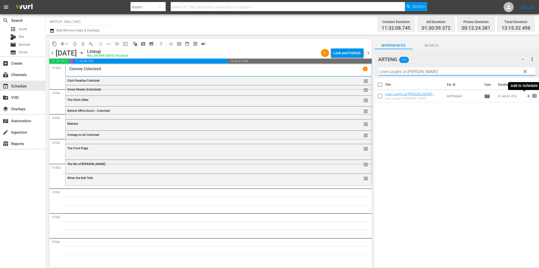
click at [526, 95] on icon at bounding box center [529, 96] width 6 height 6
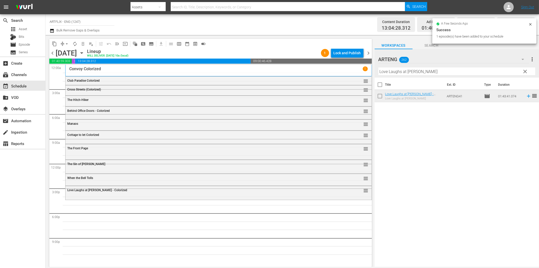
click at [424, 71] on input "Love Laughs at [PERSON_NAME]" at bounding box center [457, 71] width 157 height 8
paste input "The Little Shop of Horrors"
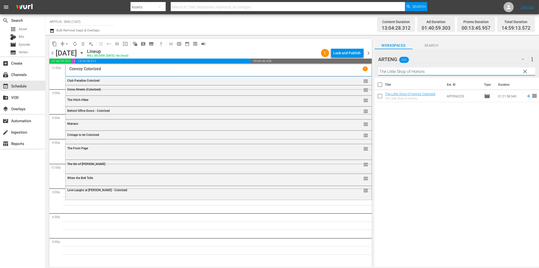
click at [527, 95] on icon at bounding box center [529, 96] width 6 height 6
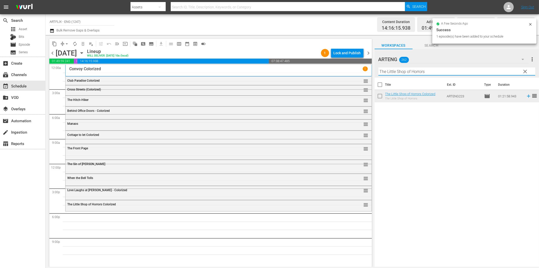
click at [417, 72] on input "The Little Shop of Horrors" at bounding box center [457, 71] width 157 height 8
paste input "ast Mission of Detective [PERSON_NAME]"
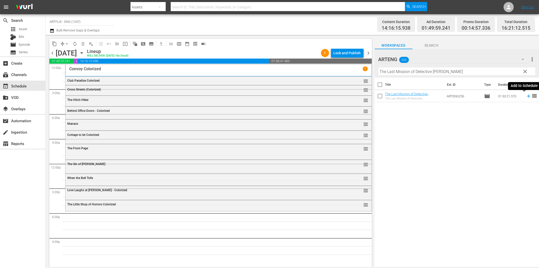
click at [527, 96] on icon at bounding box center [528, 95] width 3 height 3
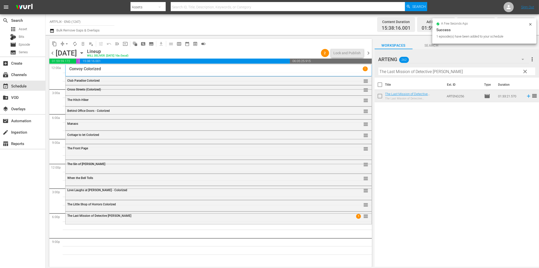
click at [434, 71] on input "The Last Mission of Detective [PERSON_NAME]" at bounding box center [457, 71] width 157 height 8
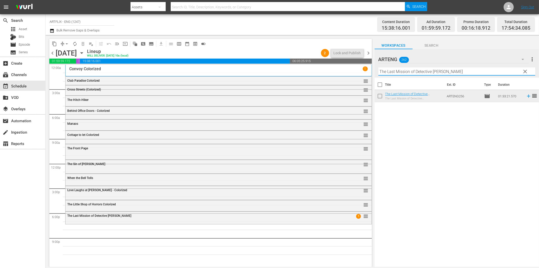
paste input "1000 Plane Raid"
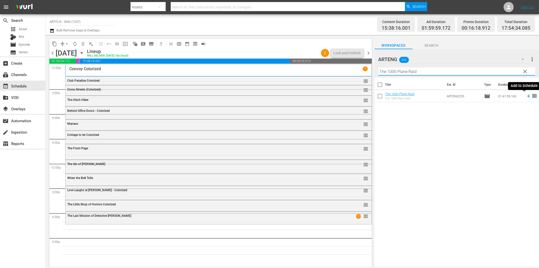
click at [527, 95] on icon at bounding box center [528, 95] width 3 height 3
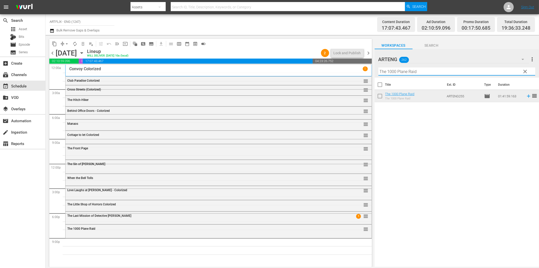
click at [451, 74] on input "The 1000 Plane Raid" at bounding box center [457, 71] width 157 height 8
paste input "Legend of Sea Wolf"
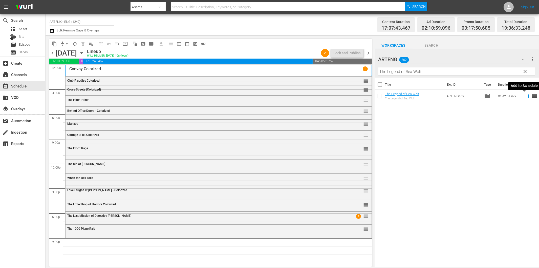
click at [526, 97] on icon at bounding box center [529, 96] width 6 height 6
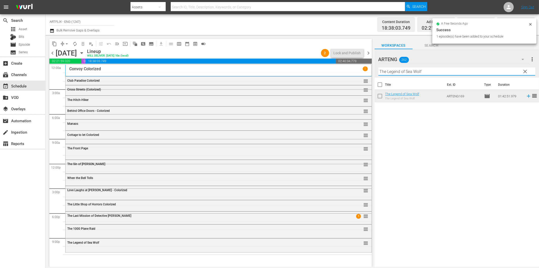
click at [431, 71] on input "The Legend of Sea Wolf" at bounding box center [457, 71] width 157 height 8
paste input "Salt of the Earth"
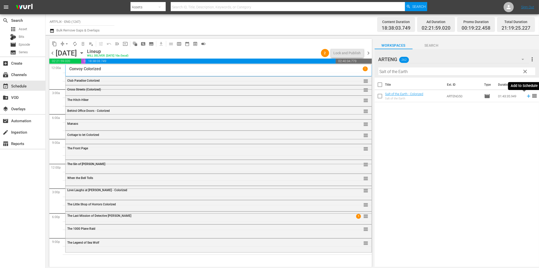
click at [526, 95] on icon at bounding box center [529, 96] width 6 height 6
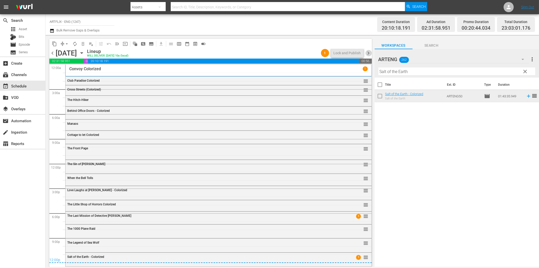
click at [371, 51] on span "chevron_right" at bounding box center [369, 53] width 6 height 6
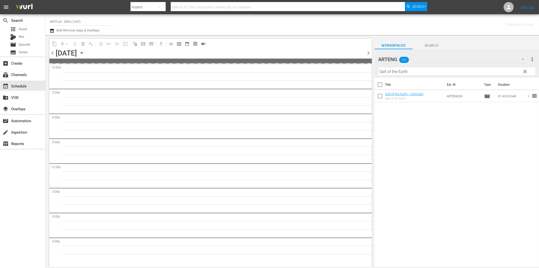
click at [401, 69] on input "Salt of the Earth" at bounding box center [457, 71] width 157 height 8
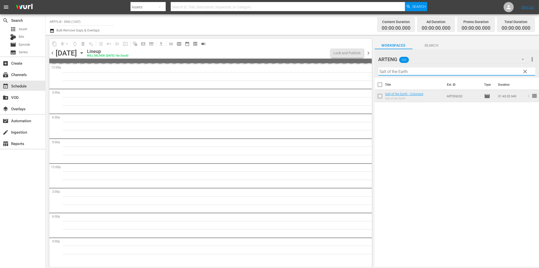
paste input "The Bat"
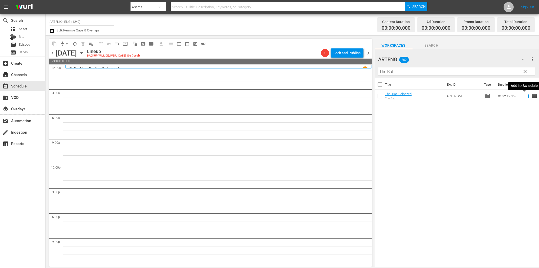
click at [526, 95] on icon at bounding box center [529, 96] width 6 height 6
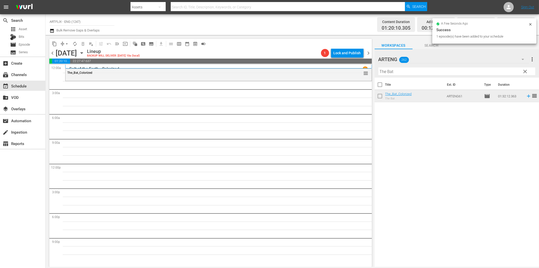
click at [425, 69] on input "The Bat" at bounding box center [457, 71] width 157 height 8
paste input "He Walked by Nigh"
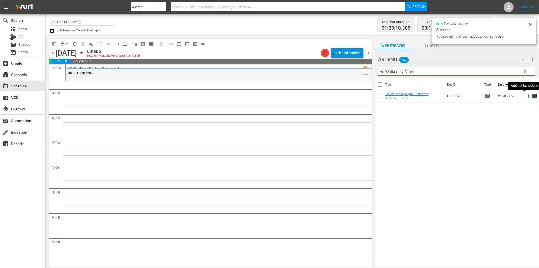
click at [526, 95] on icon at bounding box center [529, 96] width 6 height 6
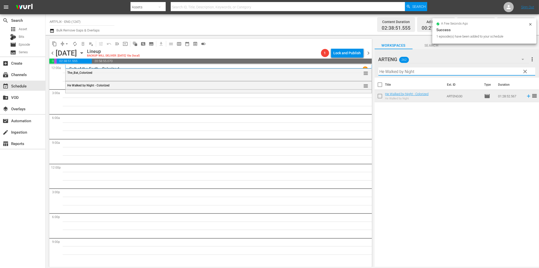
click at [427, 70] on input "He Walked by Night" at bounding box center [457, 71] width 157 height 8
paste input "The Pied Piper of [PERSON_NAME]"
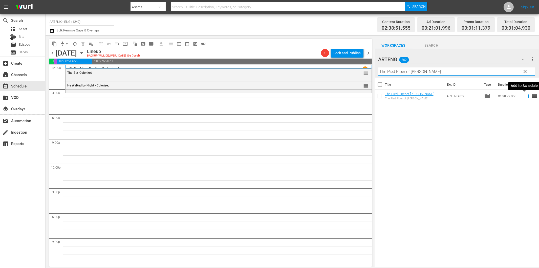
click at [526, 95] on icon at bounding box center [529, 96] width 6 height 6
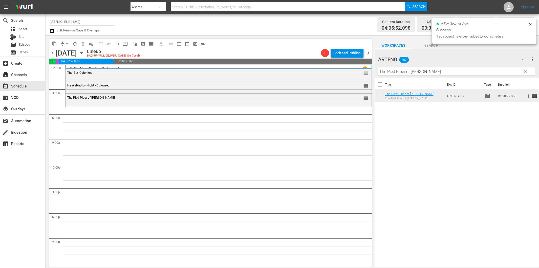
click at [404, 72] on input "The Pied Piper of [PERSON_NAME]" at bounding box center [457, 71] width 157 height 8
paste input "[PERSON_NAME] Kingdom"
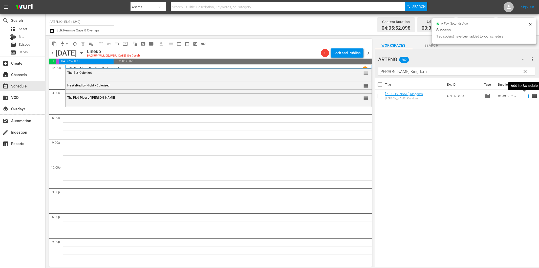
click at [526, 97] on icon at bounding box center [529, 96] width 6 height 6
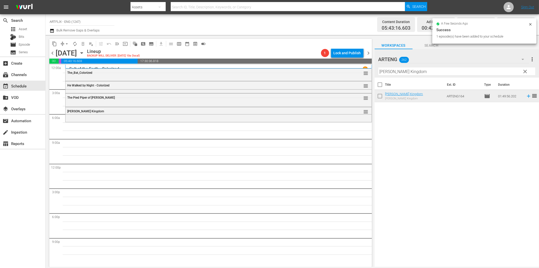
click at [409, 74] on input "[PERSON_NAME] Kingdom" at bounding box center [457, 71] width 157 height 8
paste input "[PERSON_NAME] for [PERSON_NAME]"
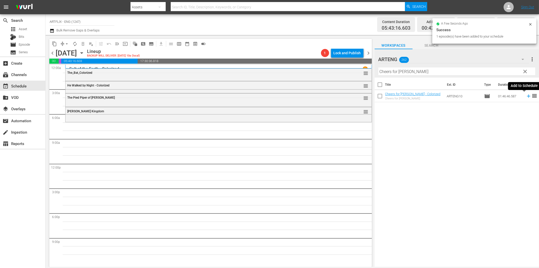
click at [527, 95] on icon at bounding box center [528, 95] width 3 height 3
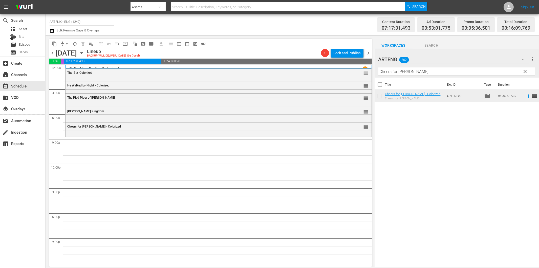
click at [445, 73] on input "Cheers for [PERSON_NAME]" at bounding box center [457, 71] width 157 height 8
paste input "Pardon Us"
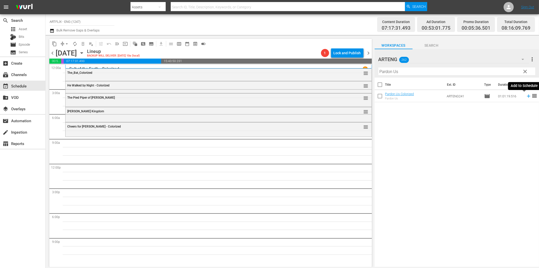
click at [527, 94] on icon at bounding box center [528, 95] width 3 height 3
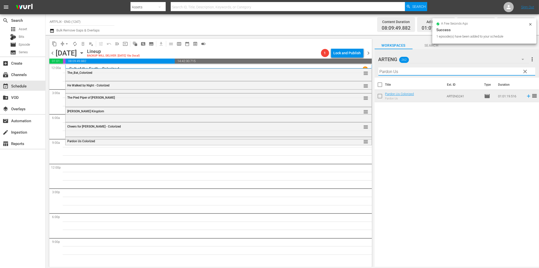
click at [421, 71] on input "Pardon Us" at bounding box center [457, 71] width 157 height 8
paste input "Broken Dream"
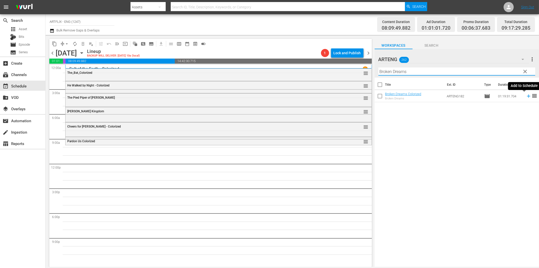
click at [526, 95] on icon at bounding box center [529, 96] width 6 height 6
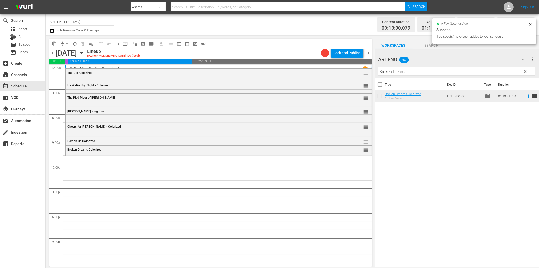
click at [407, 71] on input "Broken Dreams" at bounding box center [457, 71] width 157 height 8
paste input "[DEMOGRAPHIC_DATA] Cocoa"
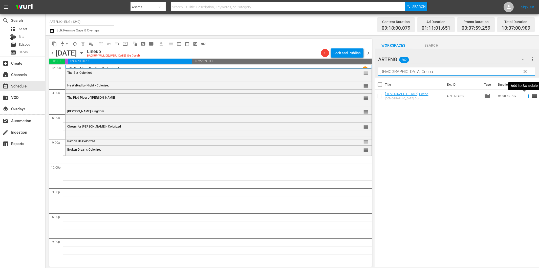
click at [526, 97] on icon at bounding box center [529, 96] width 6 height 6
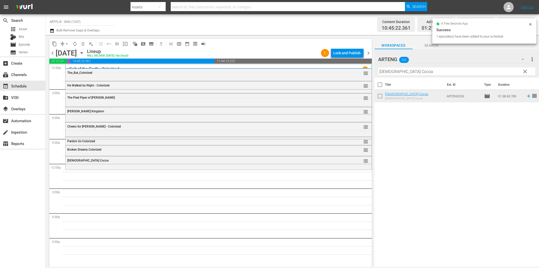
click at [429, 69] on input "[DEMOGRAPHIC_DATA] Cocoa" at bounding box center [457, 71] width 157 height 8
paste input "Babes in [GEOGRAPHIC_DATA]"
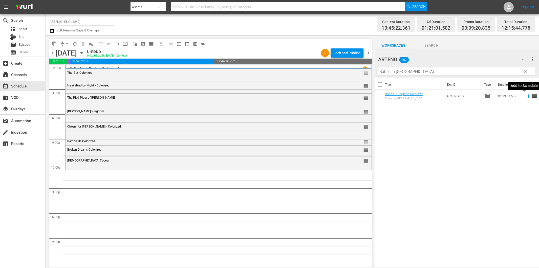
click at [527, 97] on icon at bounding box center [528, 95] width 3 height 3
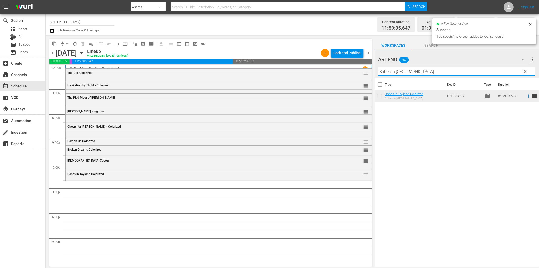
click at [390, 73] on input "Babes in [GEOGRAPHIC_DATA]" at bounding box center [457, 71] width 157 height 8
paste input "Trappe"
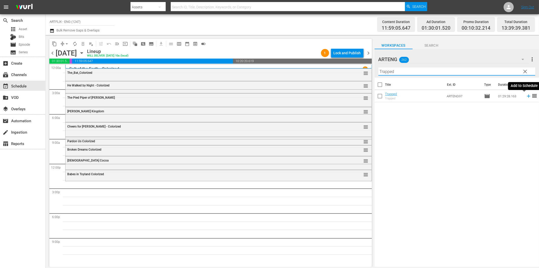
click at [527, 96] on icon at bounding box center [528, 95] width 3 height 3
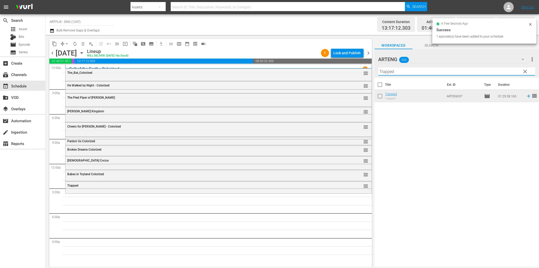
click at [417, 73] on input "Trapped" at bounding box center [457, 71] width 157 height 8
paste input "Lay That Rifle Down"
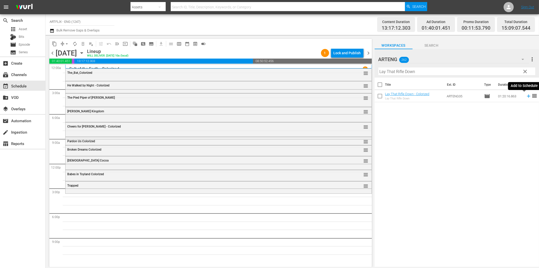
click at [526, 96] on icon at bounding box center [529, 96] width 6 height 6
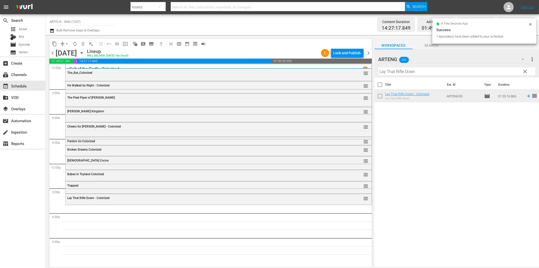
click at [412, 71] on input "Lay That Rifle Down" at bounding box center [457, 71] width 157 height 8
paste input "[PERSON_NAME] [PERSON_NAME] Return to [GEOGRAPHIC_DATA]"
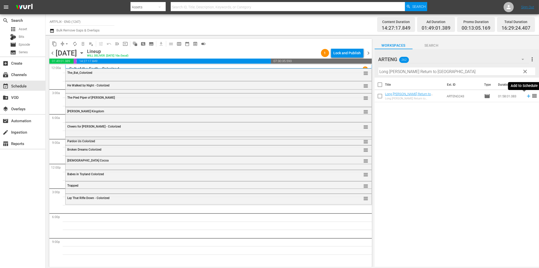
click at [527, 96] on icon at bounding box center [528, 95] width 3 height 3
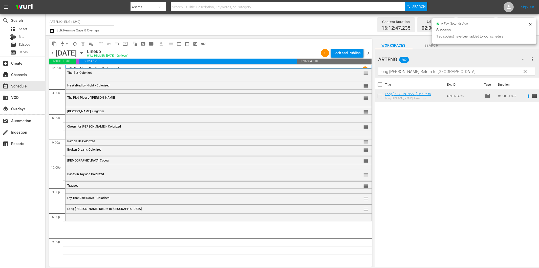
click at [424, 73] on input "Long [PERSON_NAME] Return to [GEOGRAPHIC_DATA]" at bounding box center [457, 71] width 157 height 8
paste input "Thunder in [GEOGRAPHIC_DATA]"
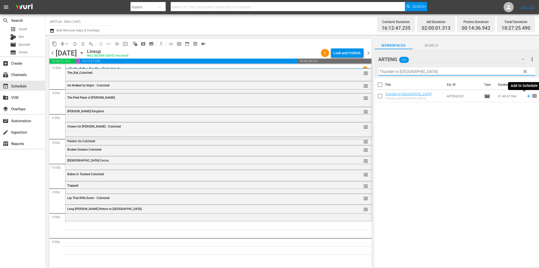
click at [526, 95] on icon at bounding box center [529, 96] width 6 height 6
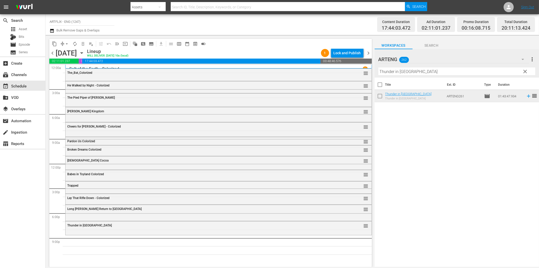
click at [391, 72] on input "Thunder in [GEOGRAPHIC_DATA]" at bounding box center [457, 71] width 157 height 8
paste input "e Black Book"
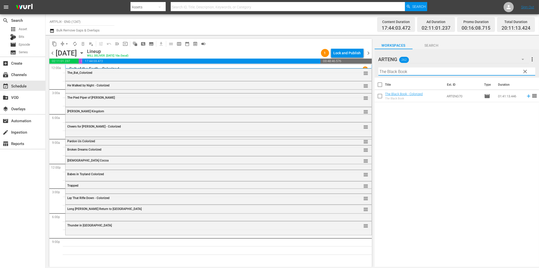
click at [526, 95] on icon at bounding box center [529, 96] width 6 height 6
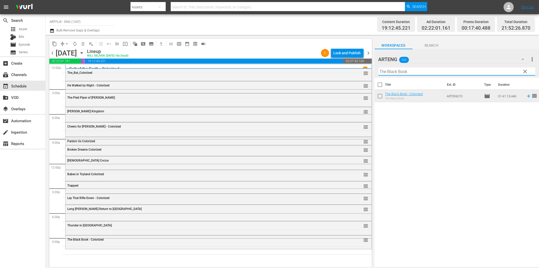
click at [416, 68] on input "The Black Book" at bounding box center [457, 71] width 157 height 8
paste input "Dead on Arrival"
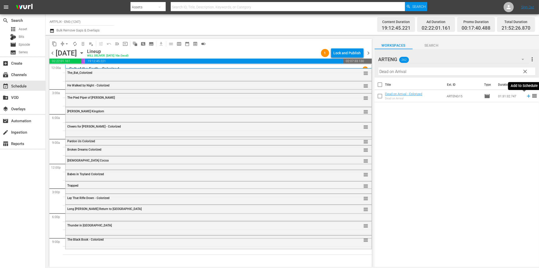
click at [527, 97] on icon at bounding box center [528, 95] width 3 height 3
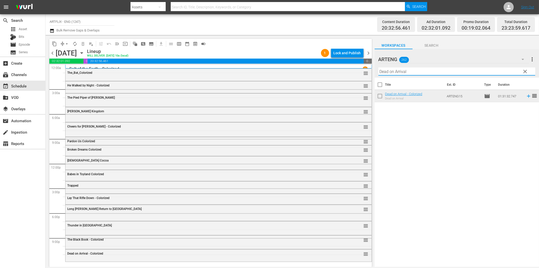
click at [452, 70] on input "Dead on Arrival" at bounding box center [457, 71] width 157 height 8
paste input "Caught Plastered"
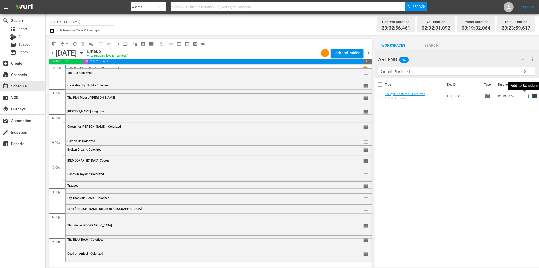
click at [527, 96] on icon at bounding box center [528, 95] width 3 height 3
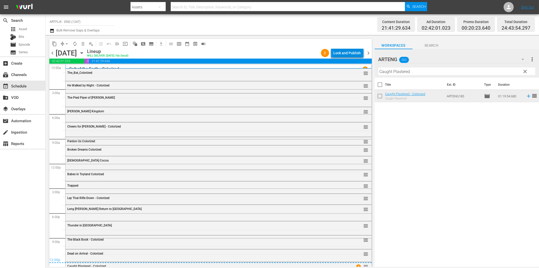
click at [342, 52] on div "Lock and Publish" at bounding box center [347, 52] width 27 height 9
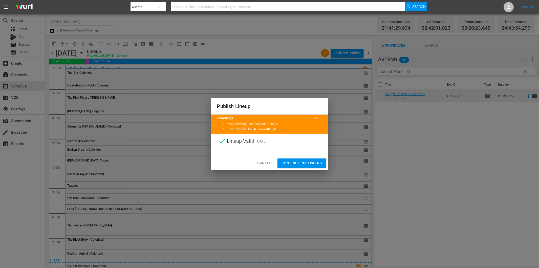
click at [311, 162] on span "Continue Publishing" at bounding box center [302, 163] width 41 height 6
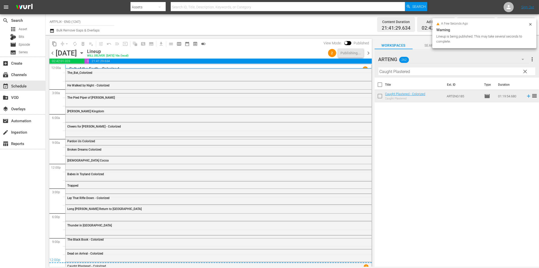
click at [370, 54] on span "chevron_right" at bounding box center [369, 53] width 6 height 6
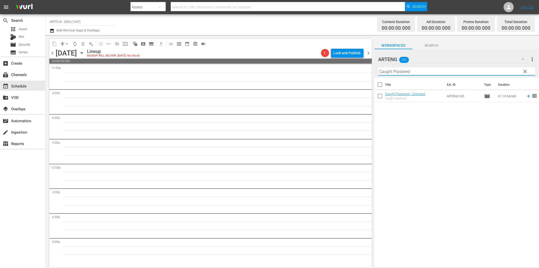
click at [394, 72] on input "Caught Plastered" at bounding box center [457, 71] width 157 height 8
paste input "A Farewell to Arms"
click at [54, 53] on span "chevron_left" at bounding box center [52, 53] width 6 height 6
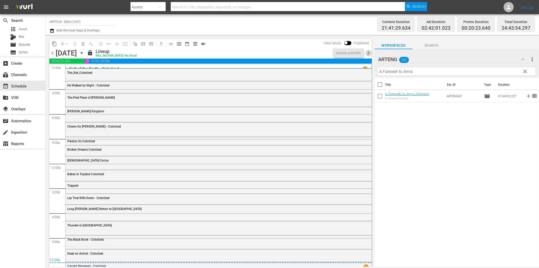
click at [369, 54] on span "chevron_right" at bounding box center [369, 53] width 6 height 6
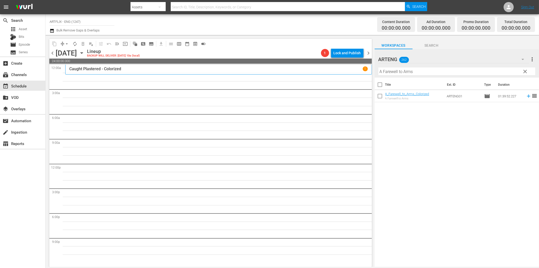
click at [409, 72] on input "A Farewell to Arms" at bounding box center [457, 71] width 157 height 8
paste input "Till the Clouds Roll By"
click at [426, 72] on input "Till the Clouds Roll By" at bounding box center [457, 71] width 157 height 8
paste input "A Farewell to Arms"
click at [527, 96] on icon at bounding box center [528, 95] width 3 height 3
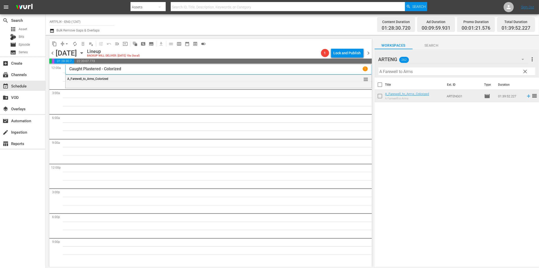
click at [397, 70] on input "A Farewell to Arms" at bounding box center [457, 71] width 157 height 8
paste input "Till the Clouds Roll By"
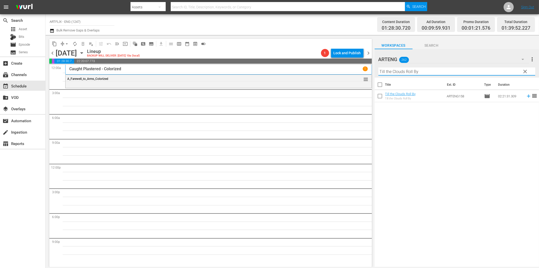
click at [526, 94] on icon at bounding box center [529, 96] width 6 height 6
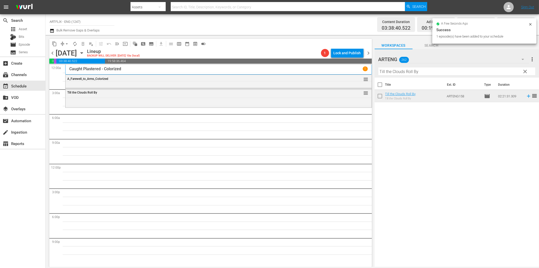
click at [435, 70] on input "Till the Clouds Roll By" at bounding box center [457, 71] width 157 height 8
paste input "Sundown"
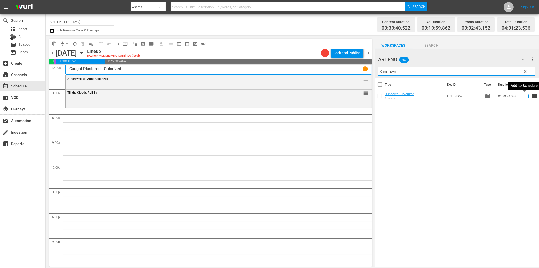
click at [526, 98] on icon at bounding box center [529, 96] width 6 height 6
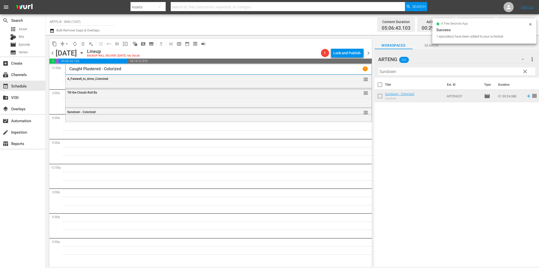
click at [418, 71] on input "Sundown" at bounding box center [457, 71] width 157 height 8
paste input "Our Daily Bread"
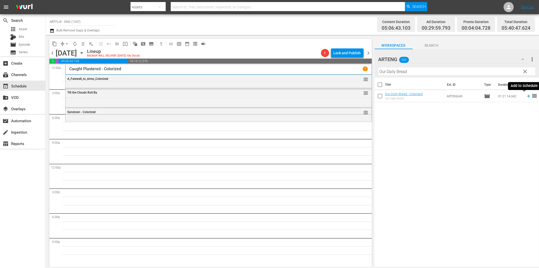
click at [527, 97] on icon at bounding box center [528, 95] width 3 height 3
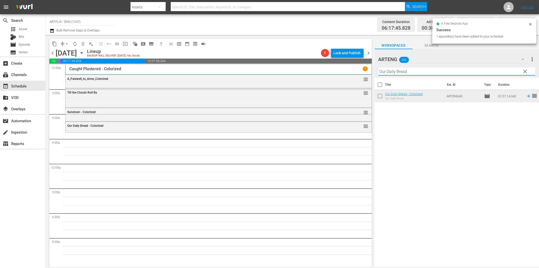
click at [411, 72] on input "Our Daily Bread" at bounding box center [457, 71] width 157 height 8
paste
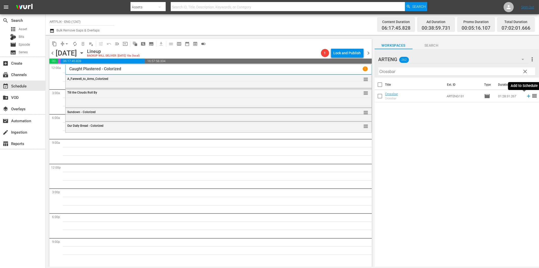
drag, startPoint x: 526, startPoint y: 96, endPoint x: 522, endPoint y: 96, distance: 3.3
click at [527, 96] on icon at bounding box center [528, 95] width 3 height 3
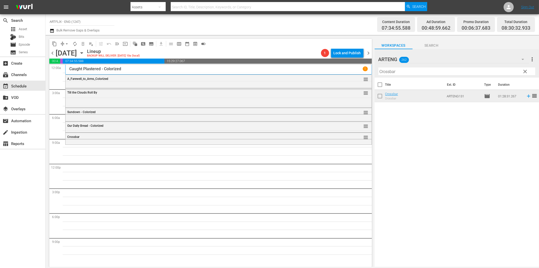
click at [423, 73] on input "Crossbar" at bounding box center [457, 71] width 157 height 8
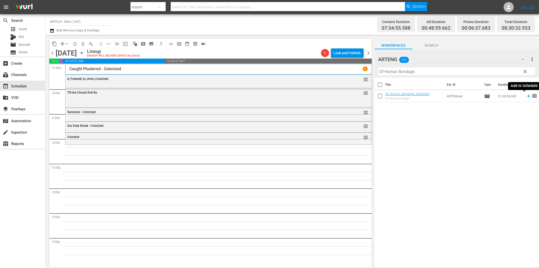
click at [527, 96] on icon at bounding box center [528, 95] width 3 height 3
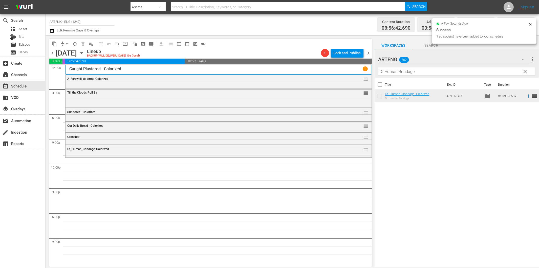
click at [416, 76] on div "Filter by Title Of Human Bondage" at bounding box center [457, 71] width 157 height 12
click at [417, 72] on input "Of Human Bondage" at bounding box center [457, 71] width 157 height 8
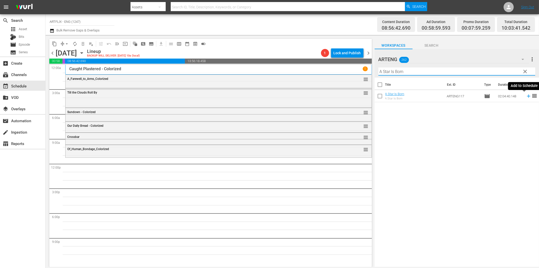
click at [527, 97] on icon at bounding box center [528, 95] width 3 height 3
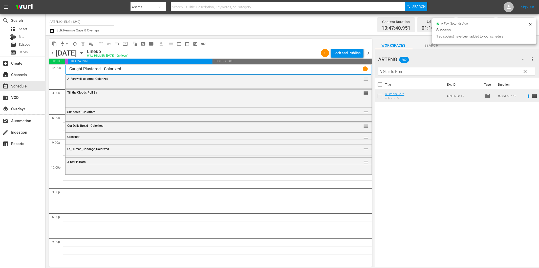
click at [405, 73] on input "A Star Is Born" at bounding box center [457, 71] width 157 height 8
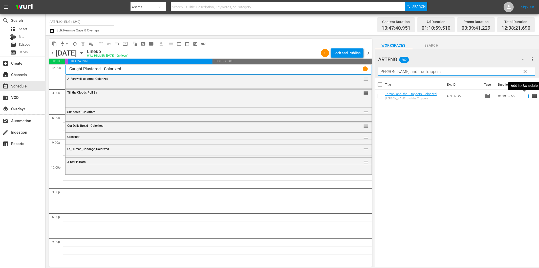
click at [527, 96] on icon at bounding box center [528, 95] width 3 height 3
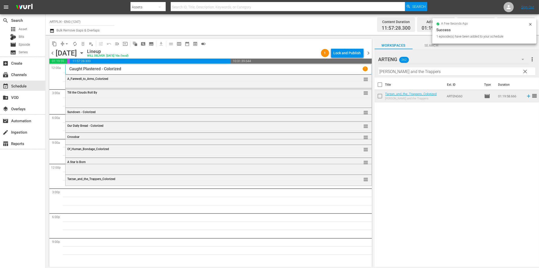
click at [416, 69] on input "[PERSON_NAME] and the Trappers" at bounding box center [457, 71] width 157 height 8
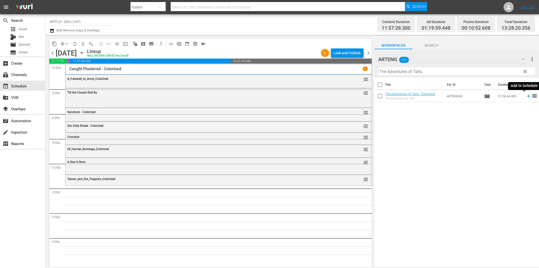
click at [527, 96] on icon at bounding box center [528, 95] width 3 height 3
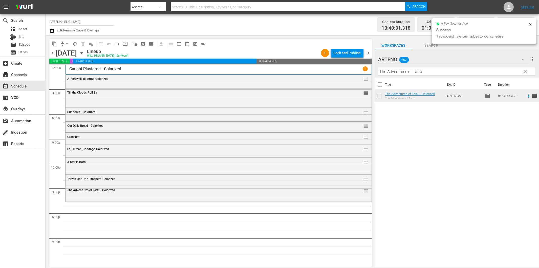
click at [411, 73] on input "The Adventures of Tartu" at bounding box center [457, 71] width 157 height 8
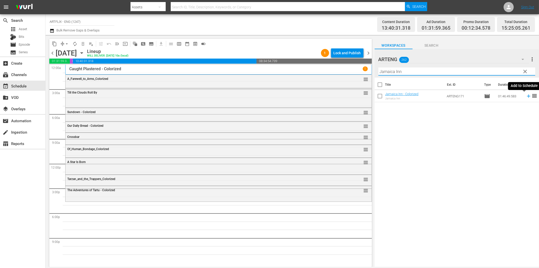
click at [526, 98] on icon at bounding box center [529, 96] width 6 height 6
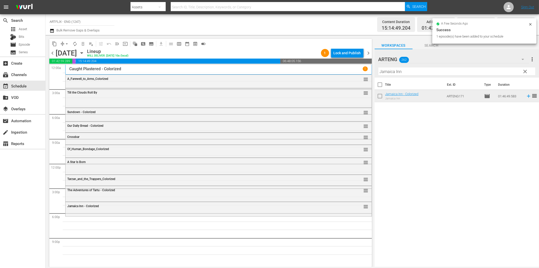
click at [443, 71] on input "Jamaica Inn" at bounding box center [457, 71] width 157 height 8
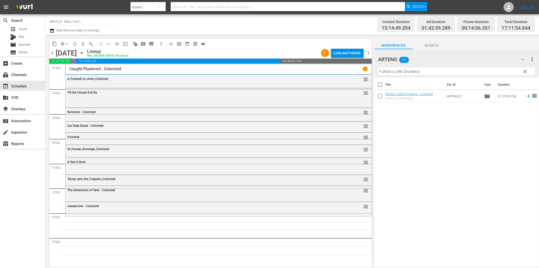
drag, startPoint x: 414, startPoint y: 72, endPoint x: 419, endPoint y: 72, distance: 4.8
click at [414, 72] on input "Father's Little Dividend" at bounding box center [457, 71] width 157 height 8
click at [526, 95] on icon at bounding box center [529, 96] width 6 height 6
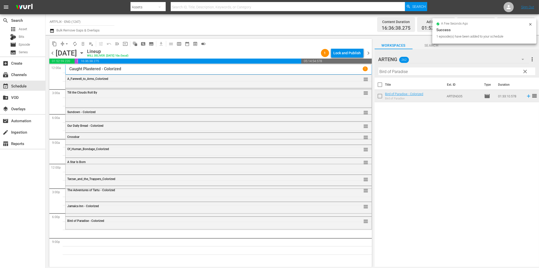
click at [414, 71] on input "Bird of Paradise" at bounding box center [457, 71] width 157 height 8
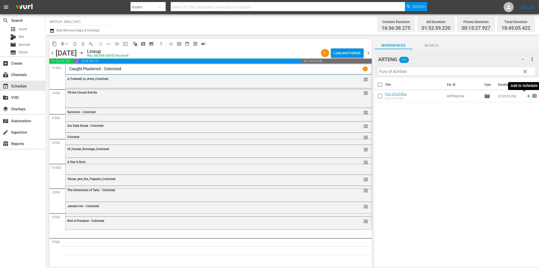
click at [527, 96] on icon at bounding box center [528, 95] width 3 height 3
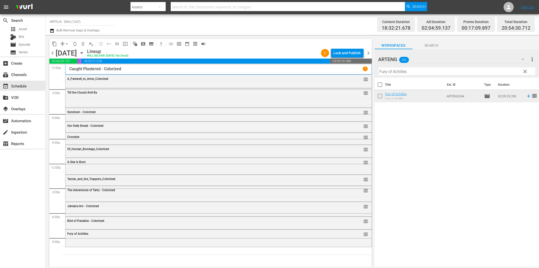
click at [404, 70] on input "Fury of Achilles" at bounding box center [457, 71] width 157 height 8
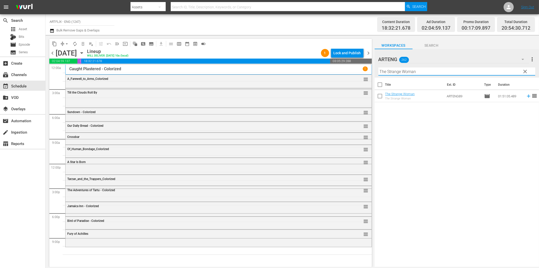
click at [526, 95] on icon at bounding box center [529, 96] width 6 height 6
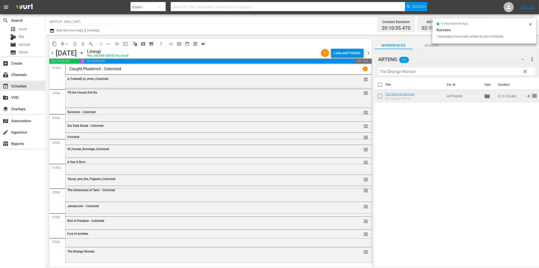
click at [426, 73] on input "The Strange Woman" at bounding box center [457, 71] width 157 height 8
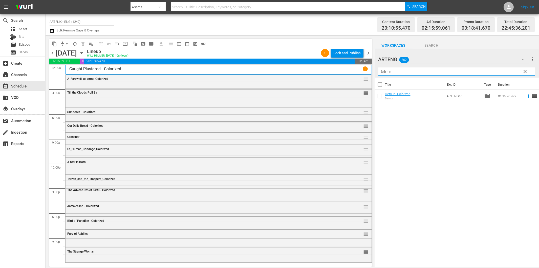
type input "Detour"
click at [526, 95] on icon at bounding box center [529, 96] width 6 height 6
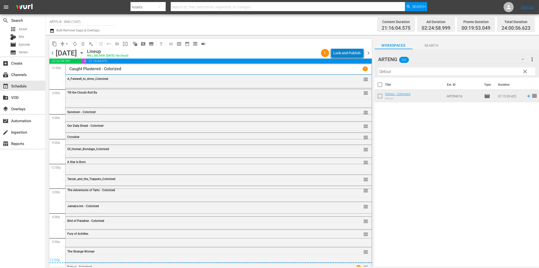
click at [353, 51] on div "Lock and Publish" at bounding box center [347, 52] width 27 height 9
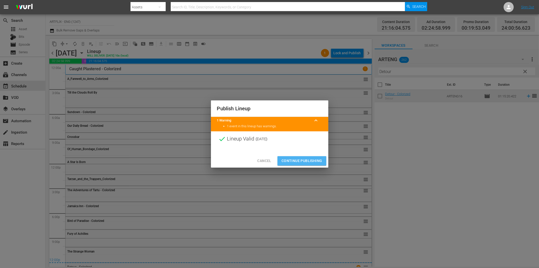
click at [310, 161] on span "Continue Publishing" at bounding box center [302, 160] width 41 height 6
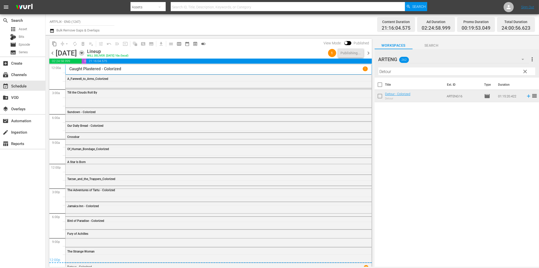
click at [83, 54] on icon "button" at bounding box center [82, 52] width 2 height 1
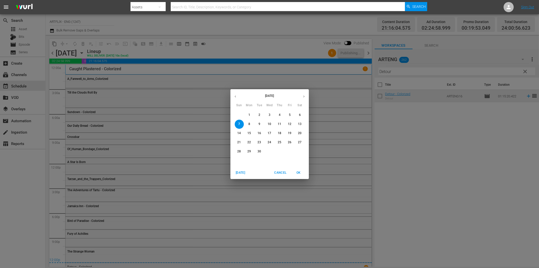
click at [291, 115] on span "5" at bounding box center [290, 115] width 9 height 4
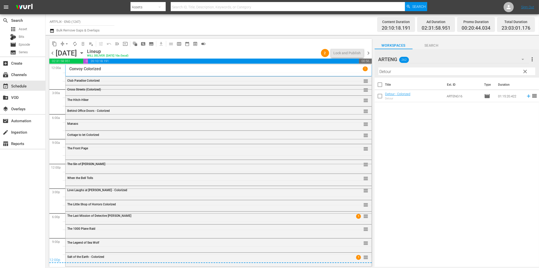
click at [427, 197] on div "Title Ext. ID Type Duration Detour - Colorized Detour ARTENG16 movie 01:15:20.4…" at bounding box center [457, 172] width 165 height 190
click at [444, 165] on div "Title Ext. ID Type Duration Detour - Colorized Detour ARTENG16 movie 01:15:20.4…" at bounding box center [457, 172] width 165 height 190
click at [53, 50] on span "chevron_left" at bounding box center [52, 53] width 6 height 6
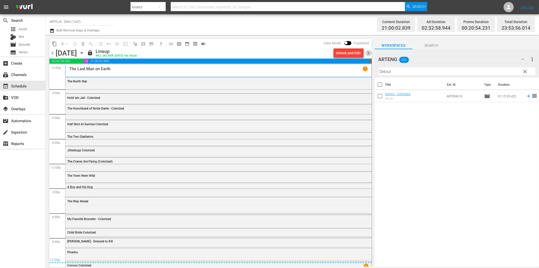
click at [370, 53] on span "chevron_right" at bounding box center [369, 53] width 6 height 6
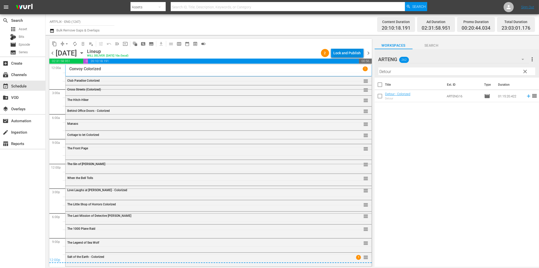
click at [352, 50] on div "Lock and Publish" at bounding box center [347, 52] width 27 height 9
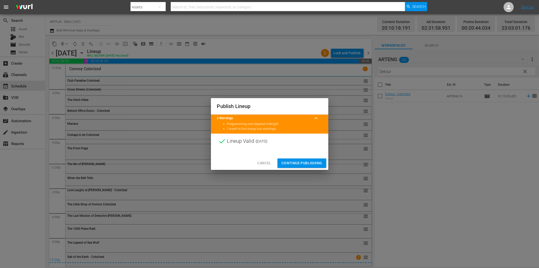
click at [305, 162] on span "Continue Publishing" at bounding box center [302, 163] width 41 height 6
